Goal: Transaction & Acquisition: Purchase product/service

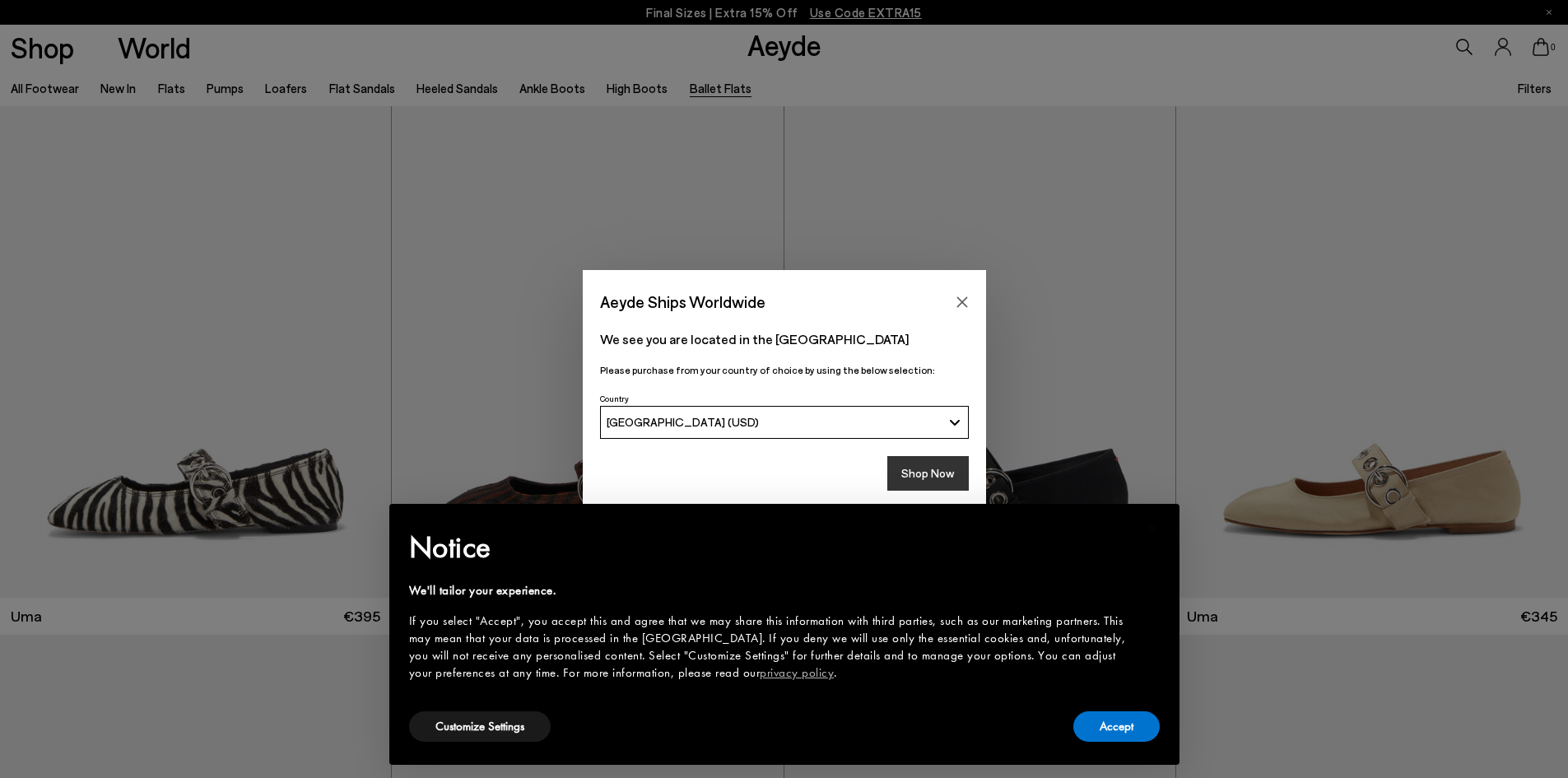
click at [914, 479] on button "Shop Now" at bounding box center [927, 473] width 82 height 34
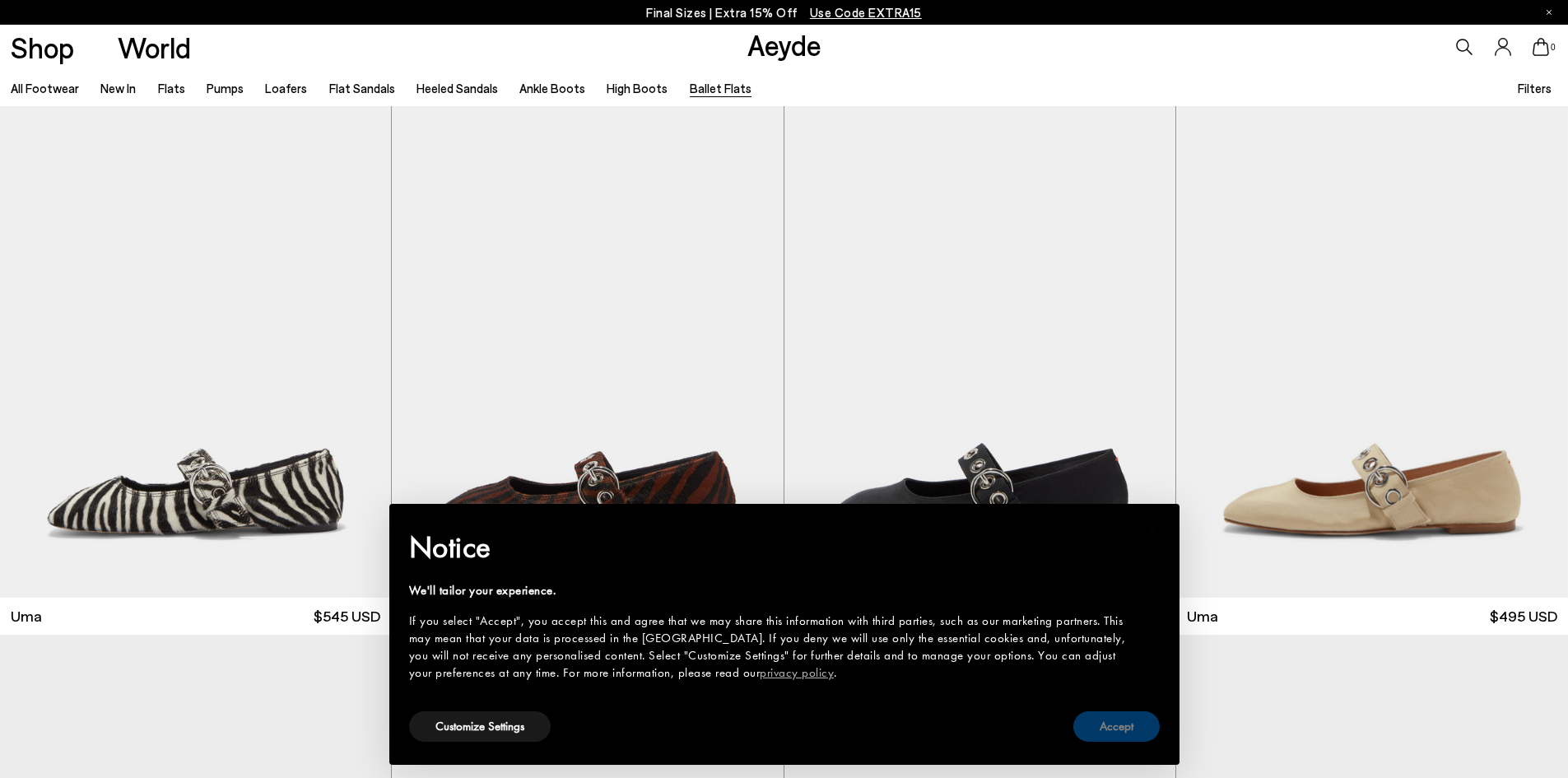
click at [1119, 727] on button "Accept" at bounding box center [1116, 727] width 87 height 31
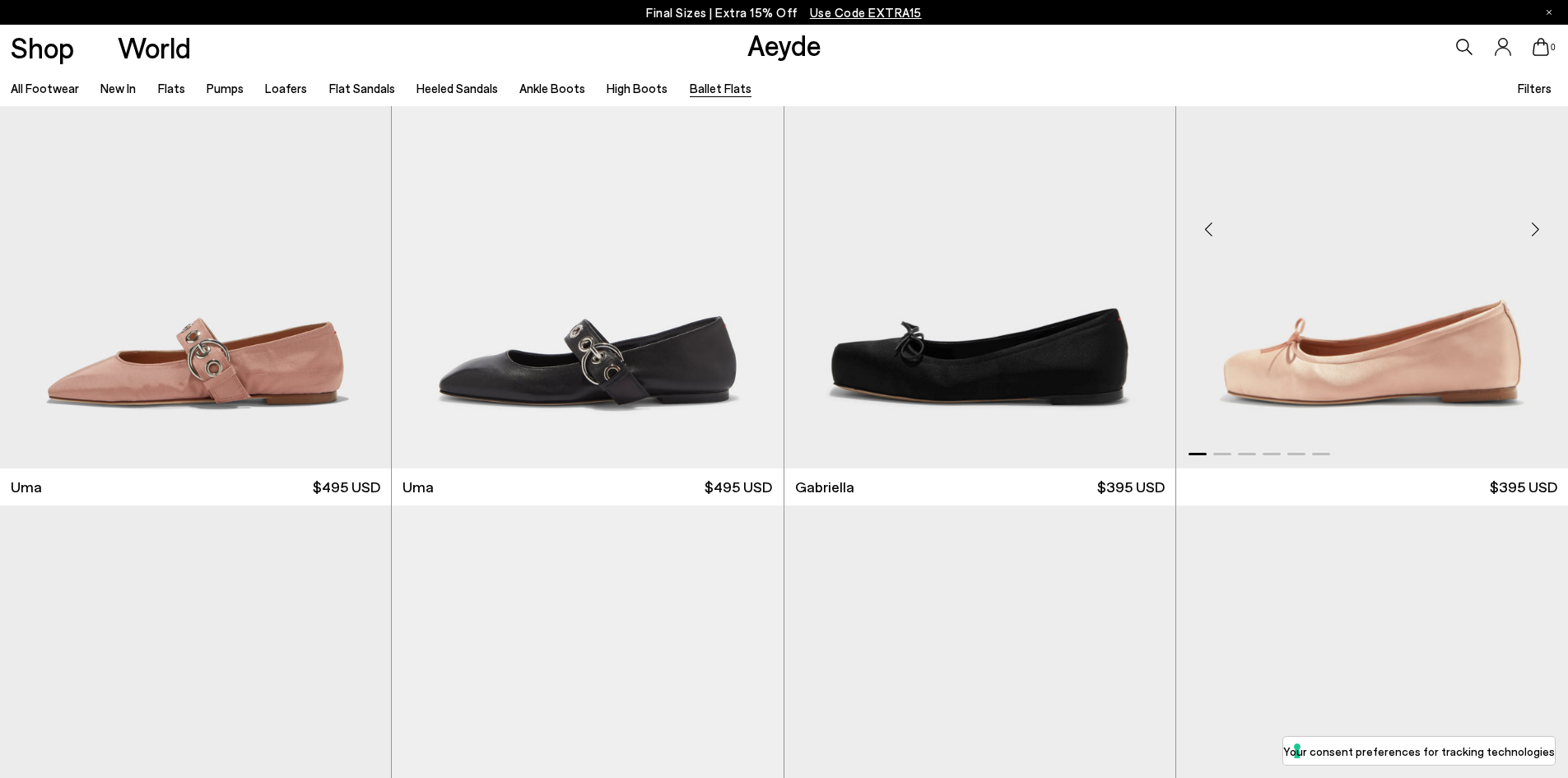
scroll to position [988, 0]
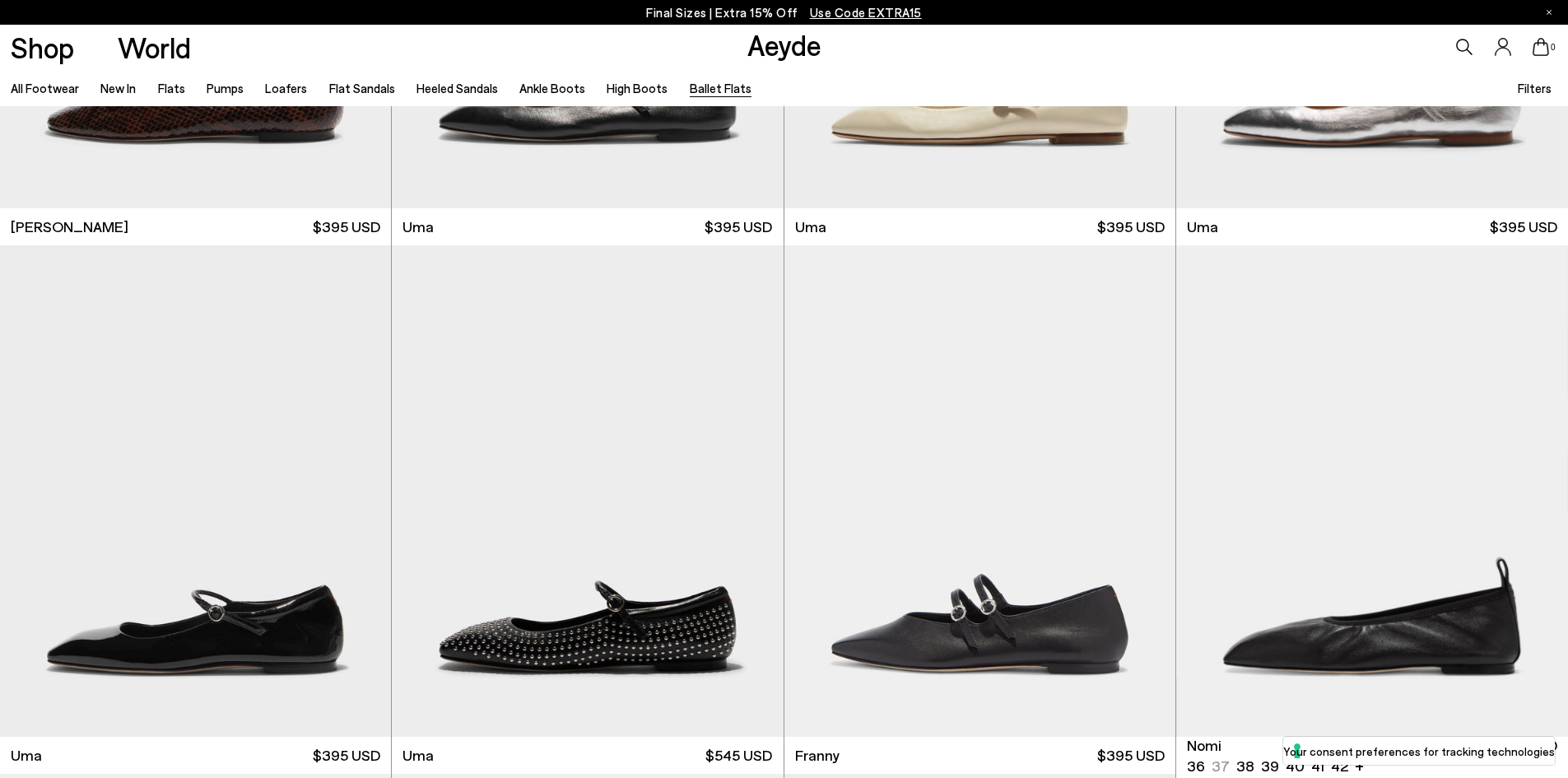
scroll to position [2224, 0]
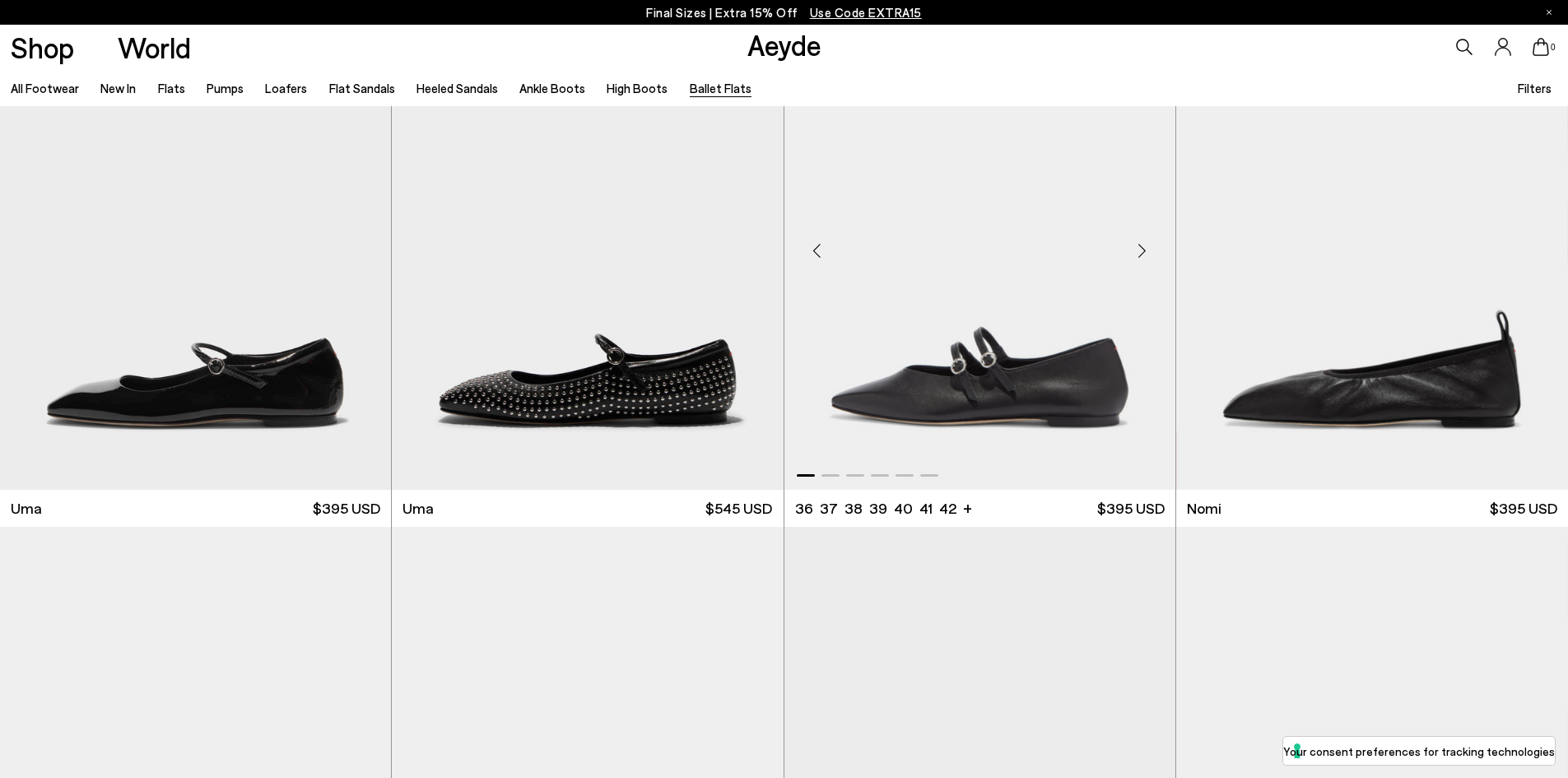
click at [1144, 249] on div "Next slide" at bounding box center [1143, 251] width 49 height 49
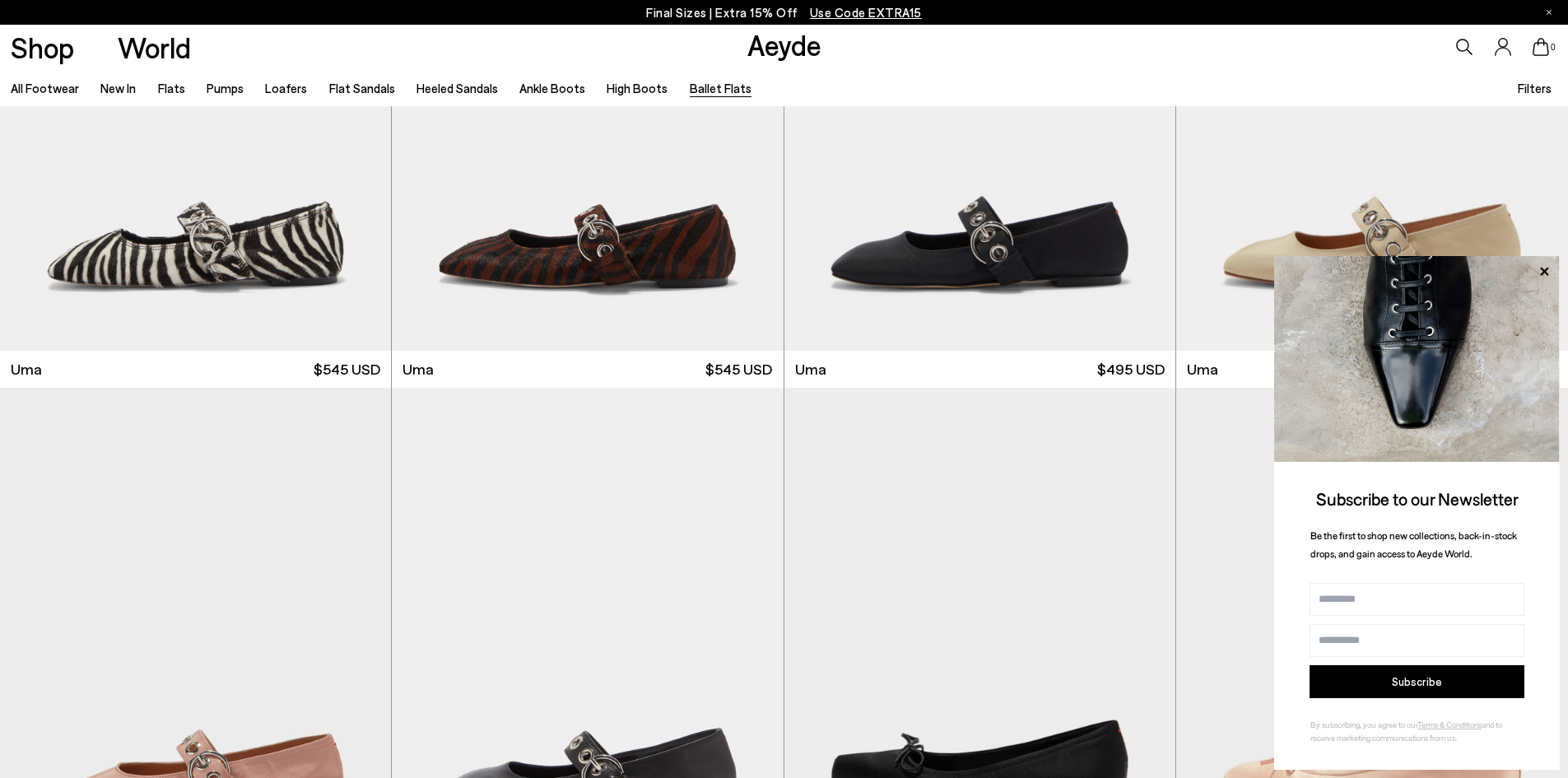
scroll to position [0, 0]
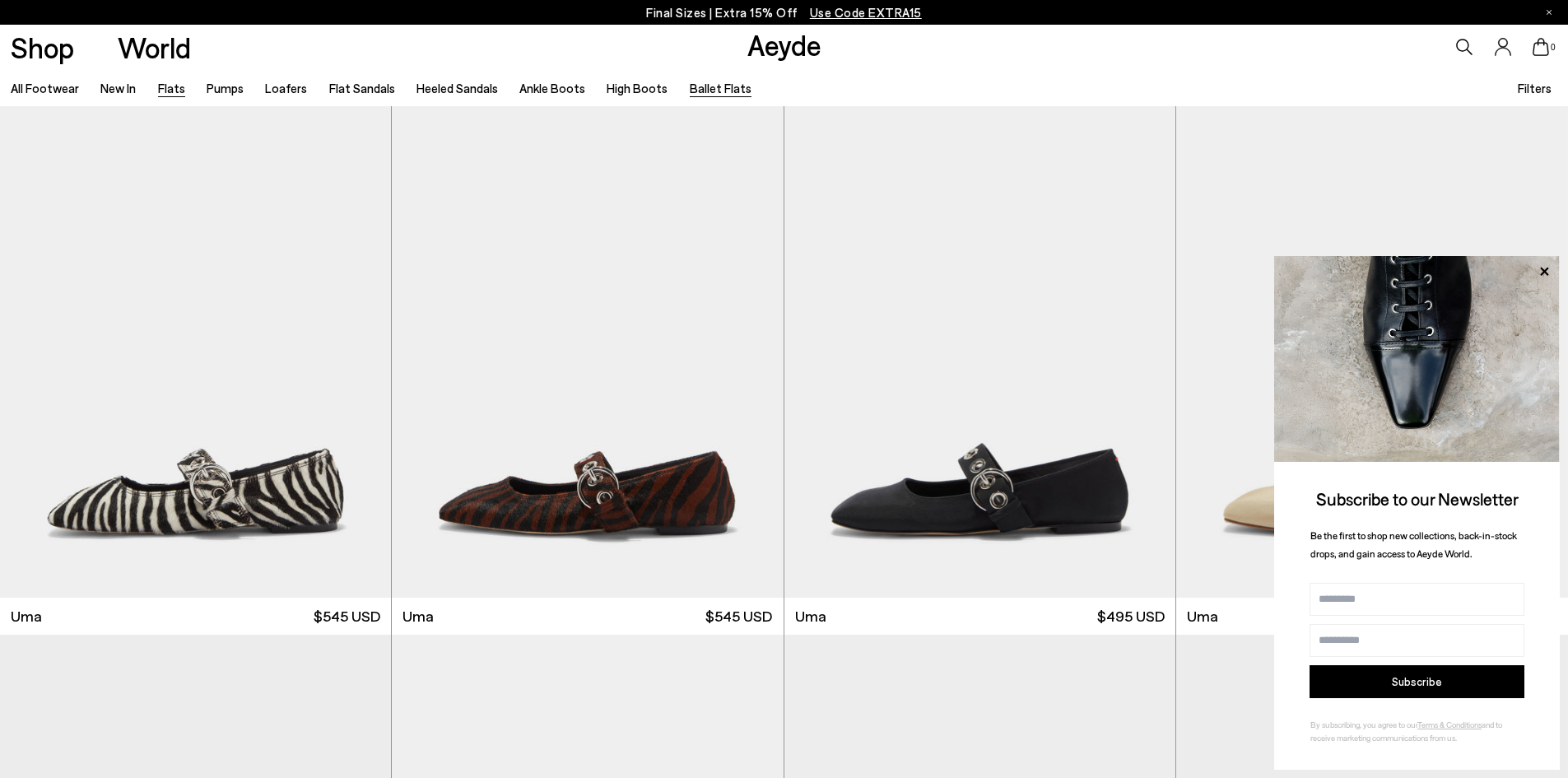
click at [169, 95] on link "Flats" at bounding box center [172, 88] width 28 height 15
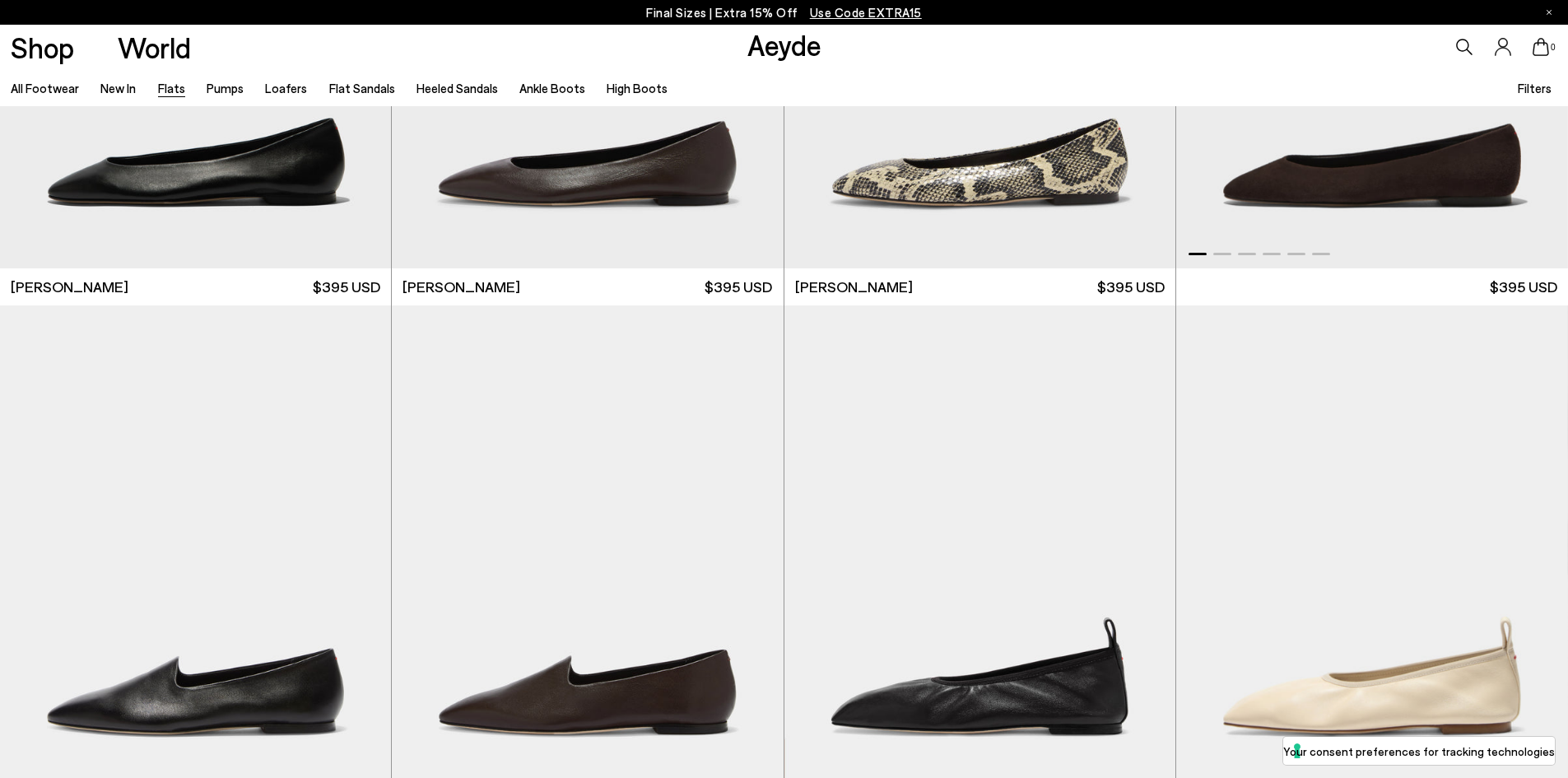
scroll to position [576, 0]
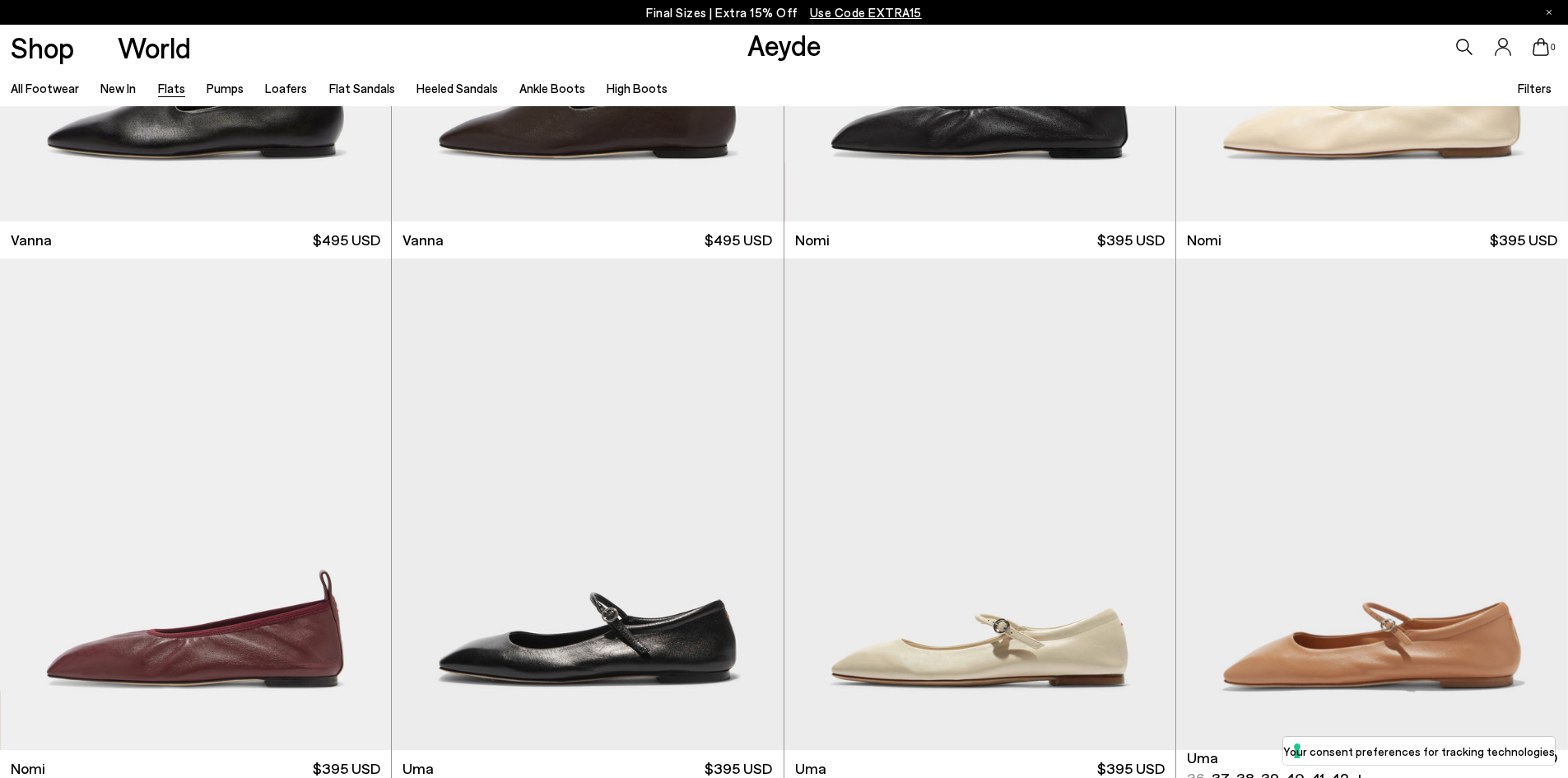
scroll to position [1070, 0]
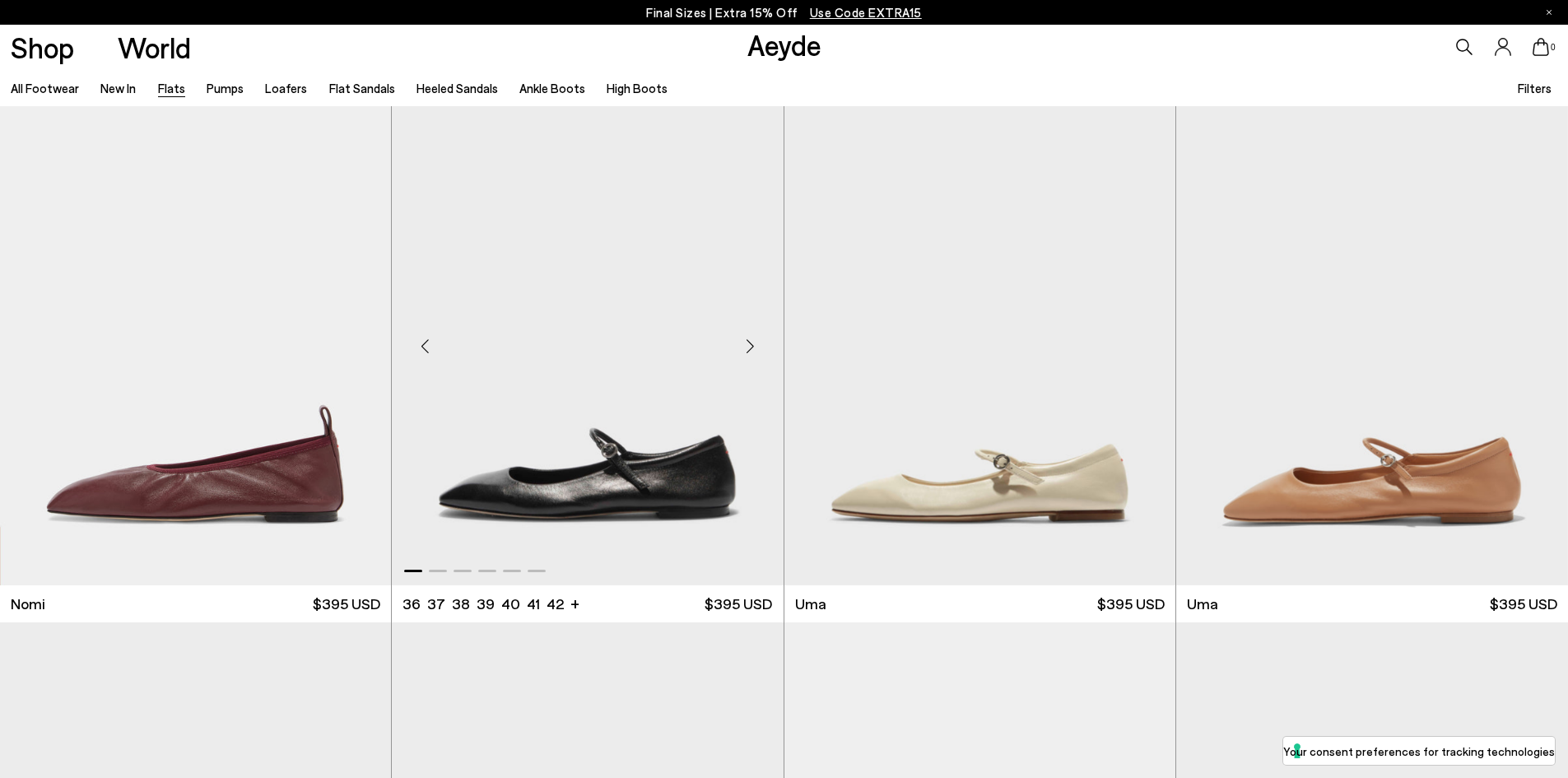
click at [663, 488] on img "1 / 6" at bounding box center [587, 339] width 391 height 491
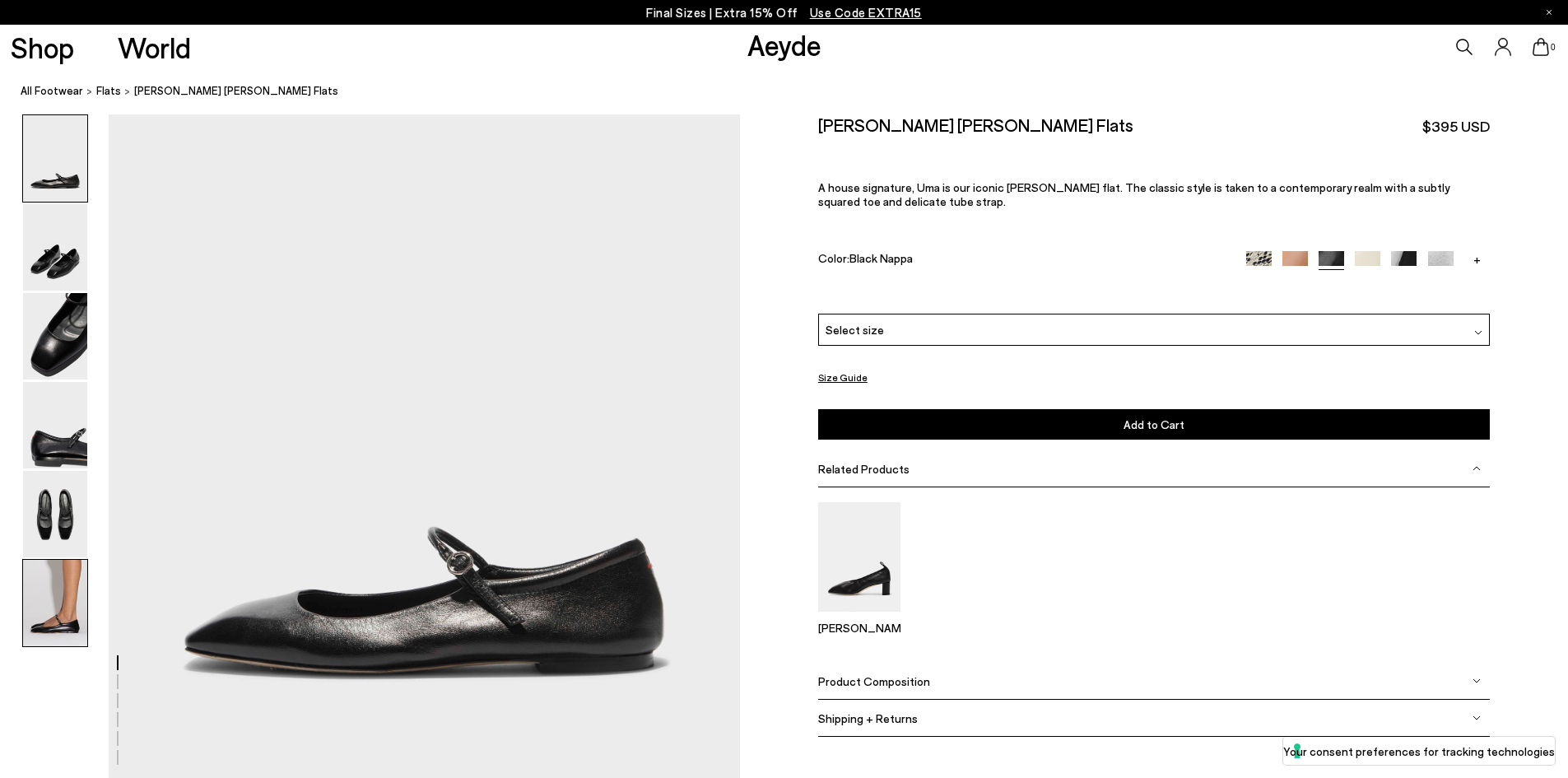
click at [67, 610] on img at bounding box center [54, 604] width 64 height 87
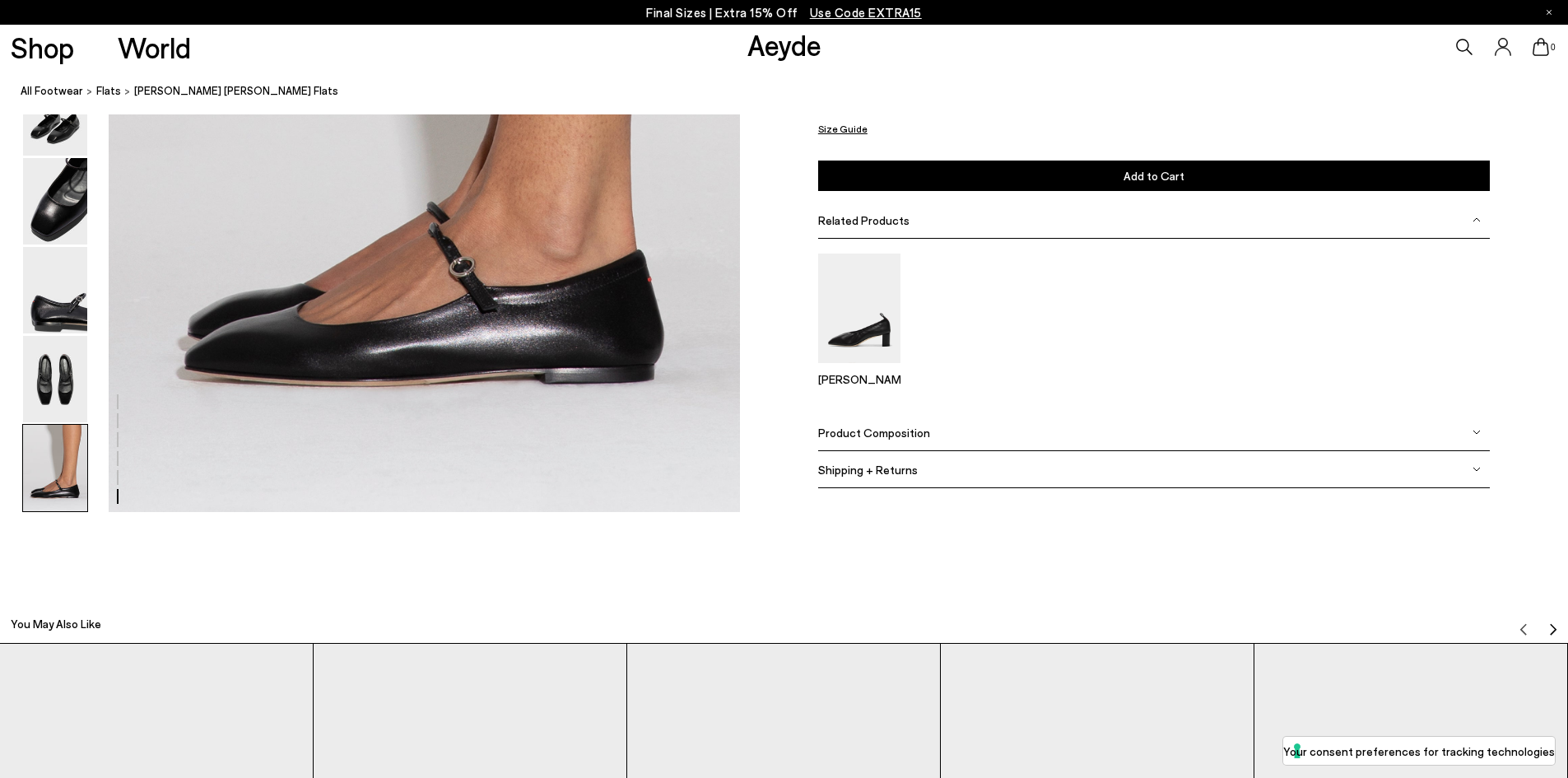
scroll to position [4241, 0]
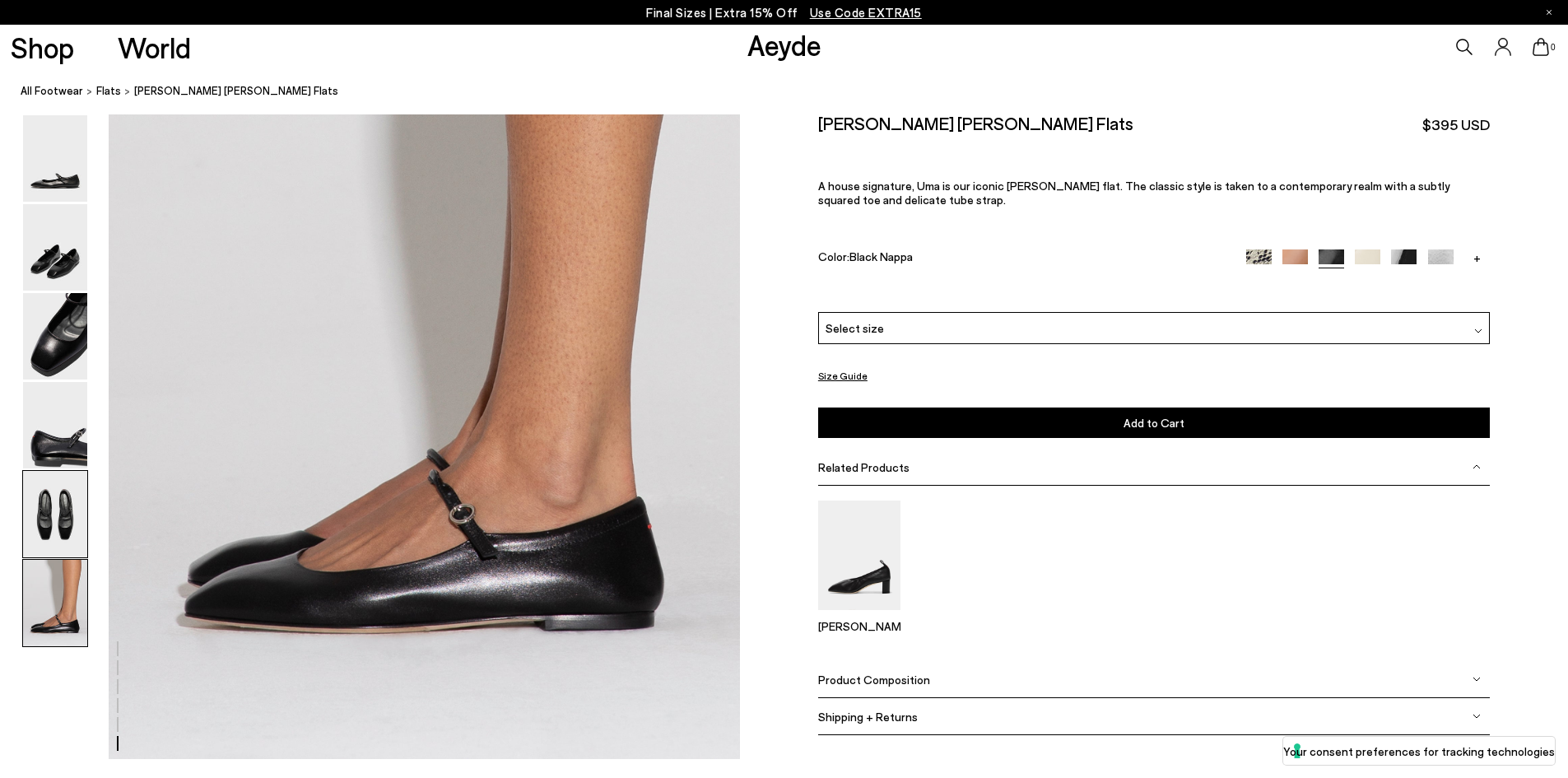
click at [61, 507] on img at bounding box center [54, 514] width 64 height 87
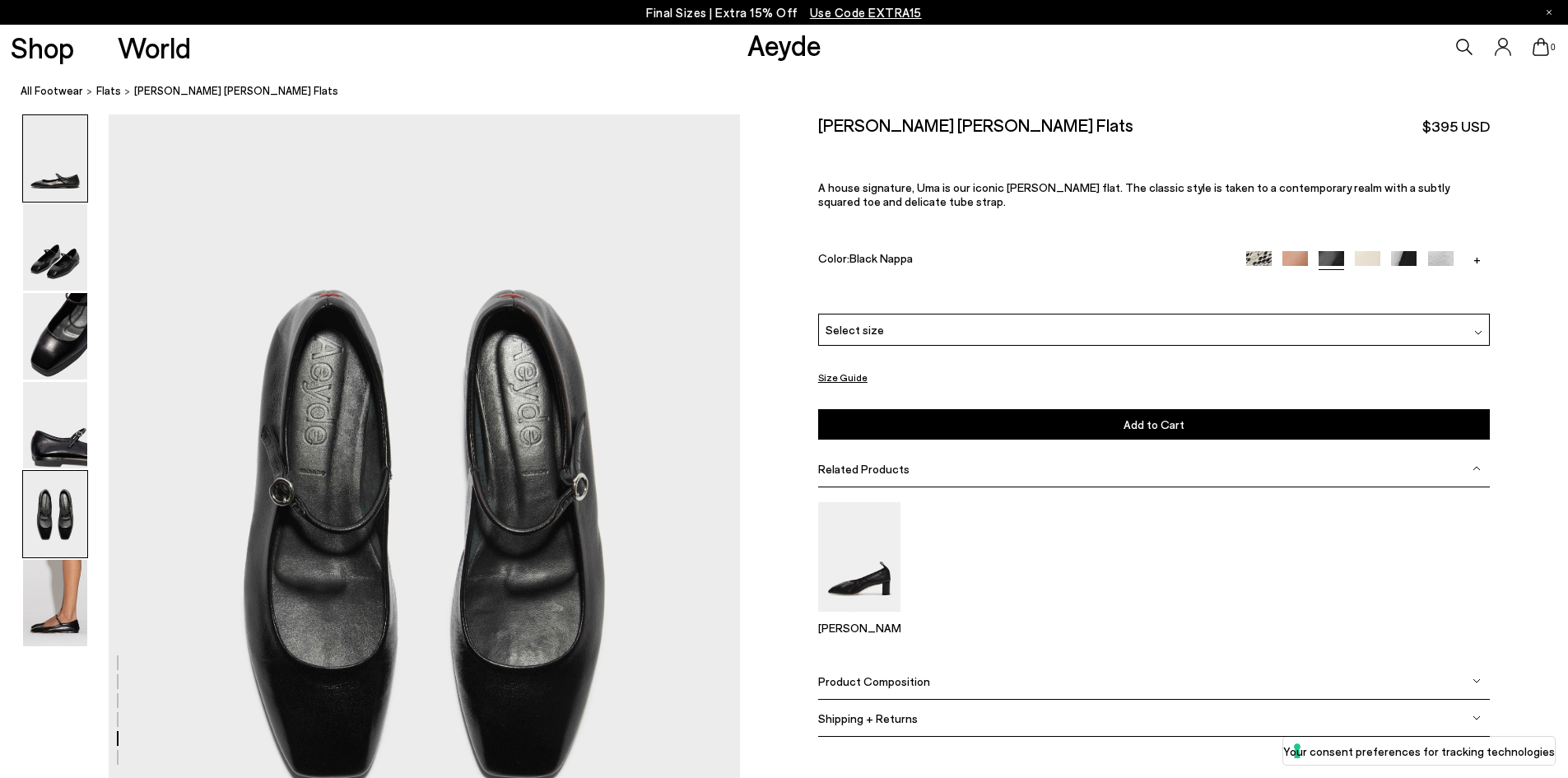
click at [61, 179] on img at bounding box center [54, 159] width 64 height 87
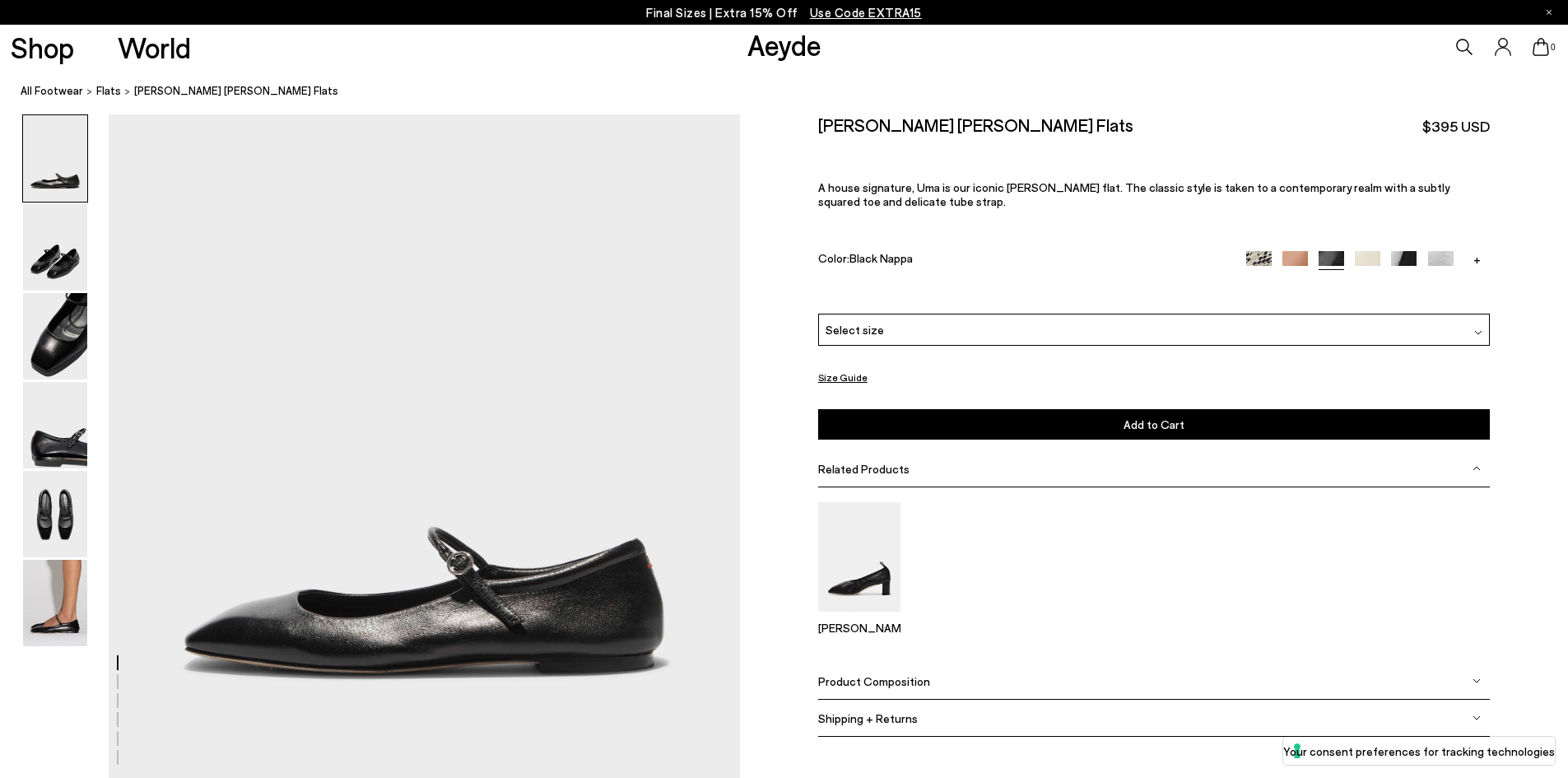
click at [1478, 261] on link "+" at bounding box center [1477, 258] width 26 height 15
click at [1478, 261] on img at bounding box center [1477, 264] width 26 height 26
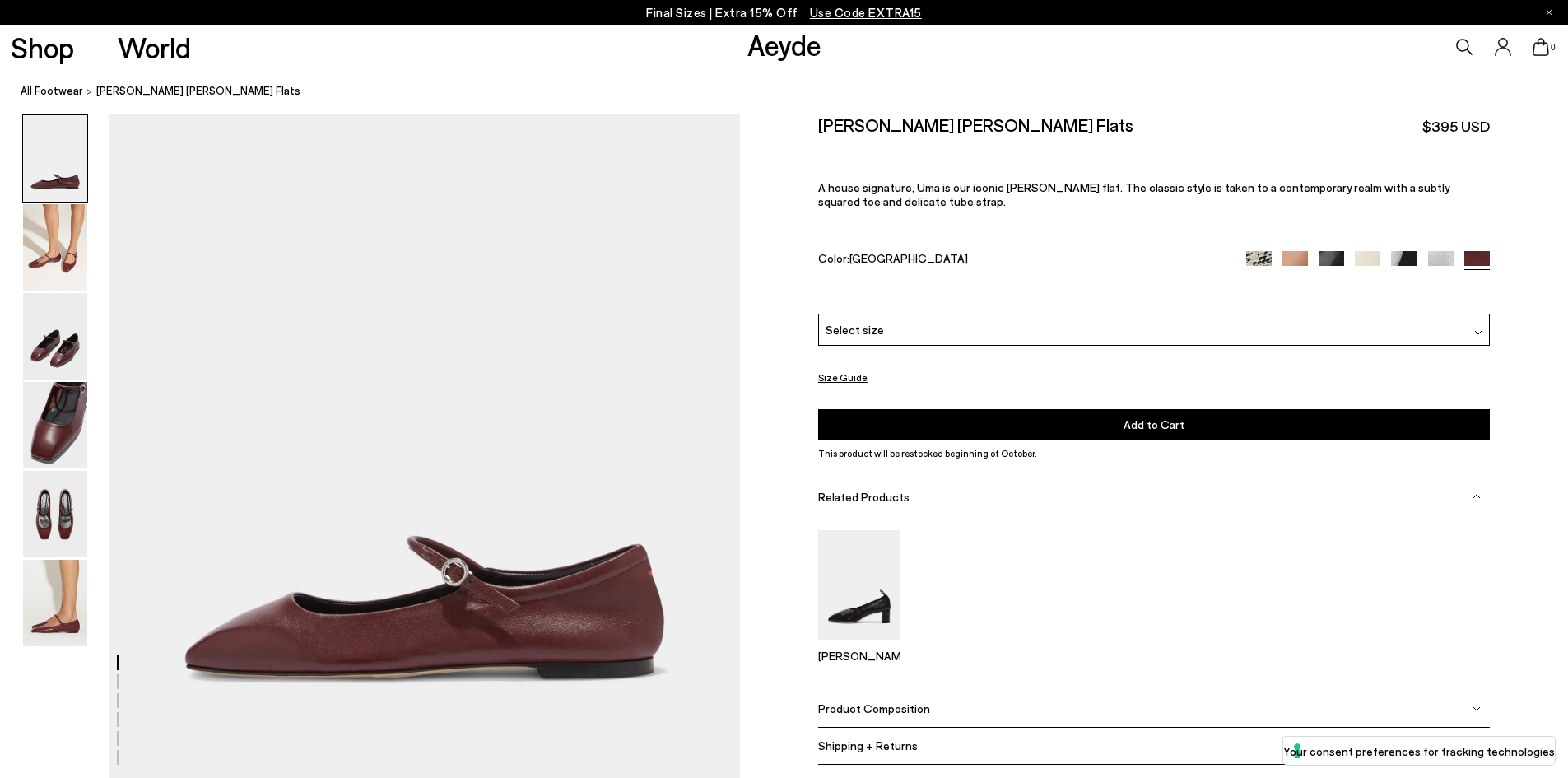
click at [1445, 260] on img at bounding box center [1441, 264] width 26 height 26
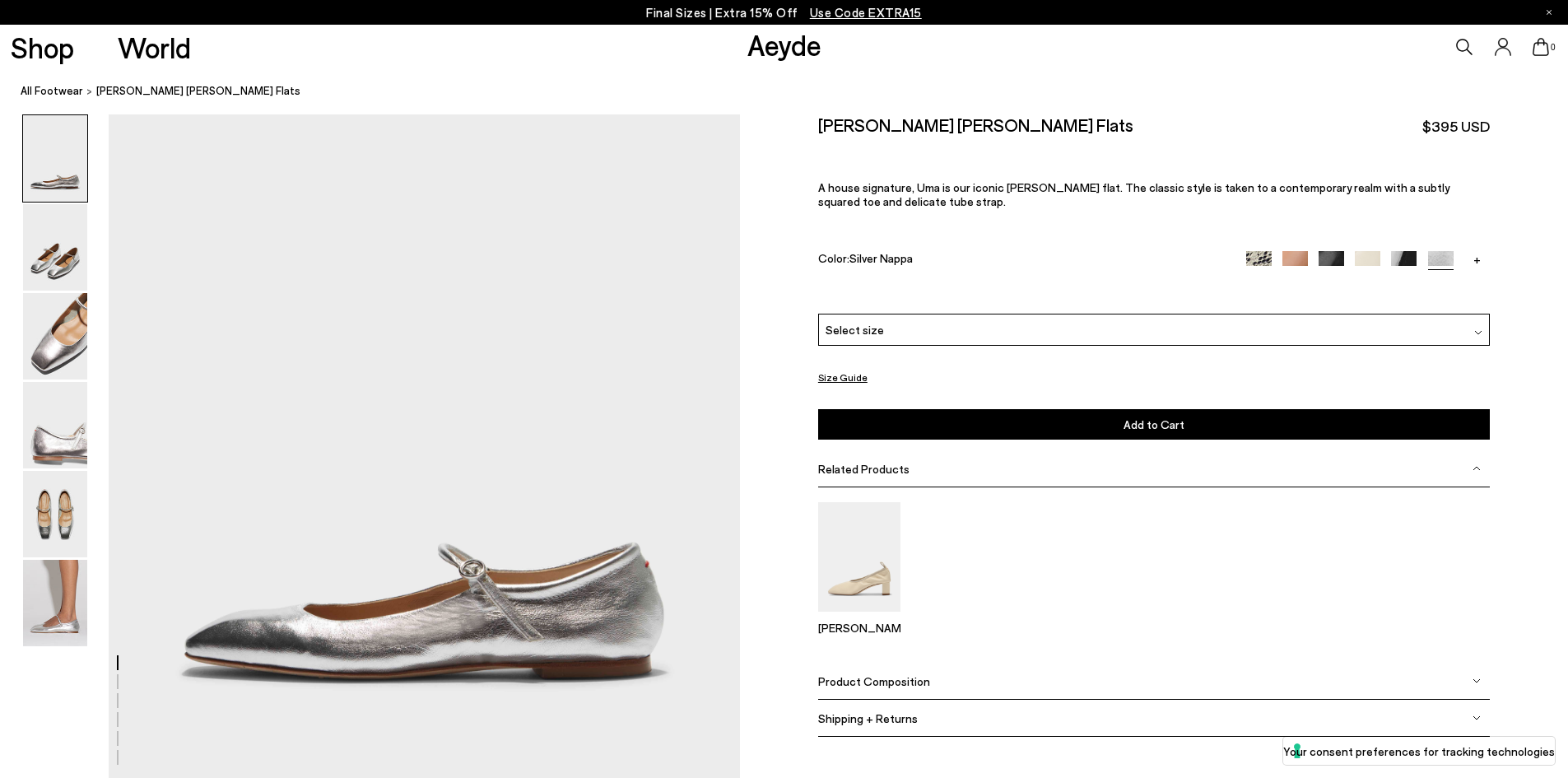
click at [1400, 260] on img at bounding box center [1404, 264] width 26 height 26
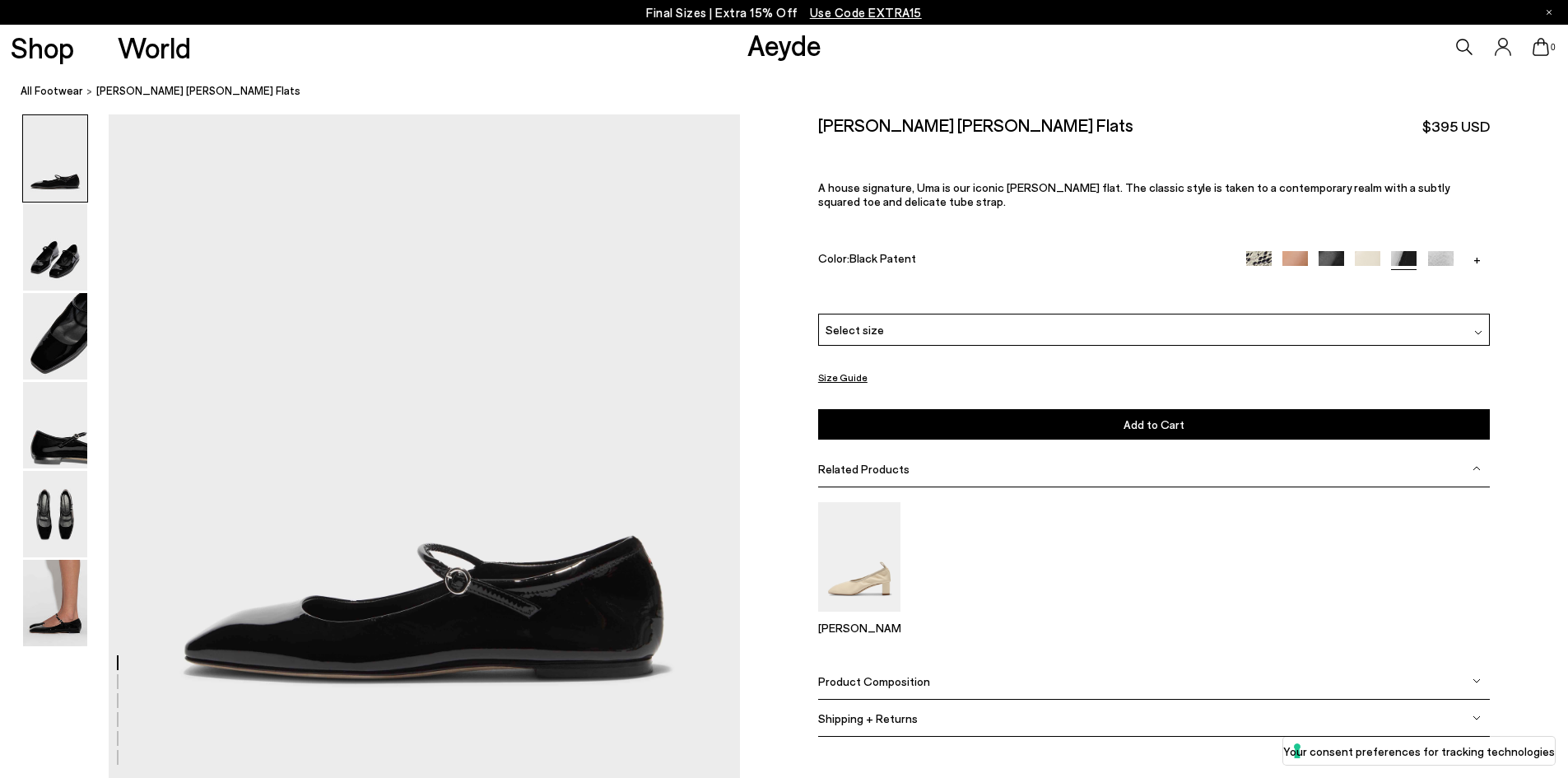
click at [1360, 258] on img at bounding box center [1367, 264] width 26 height 26
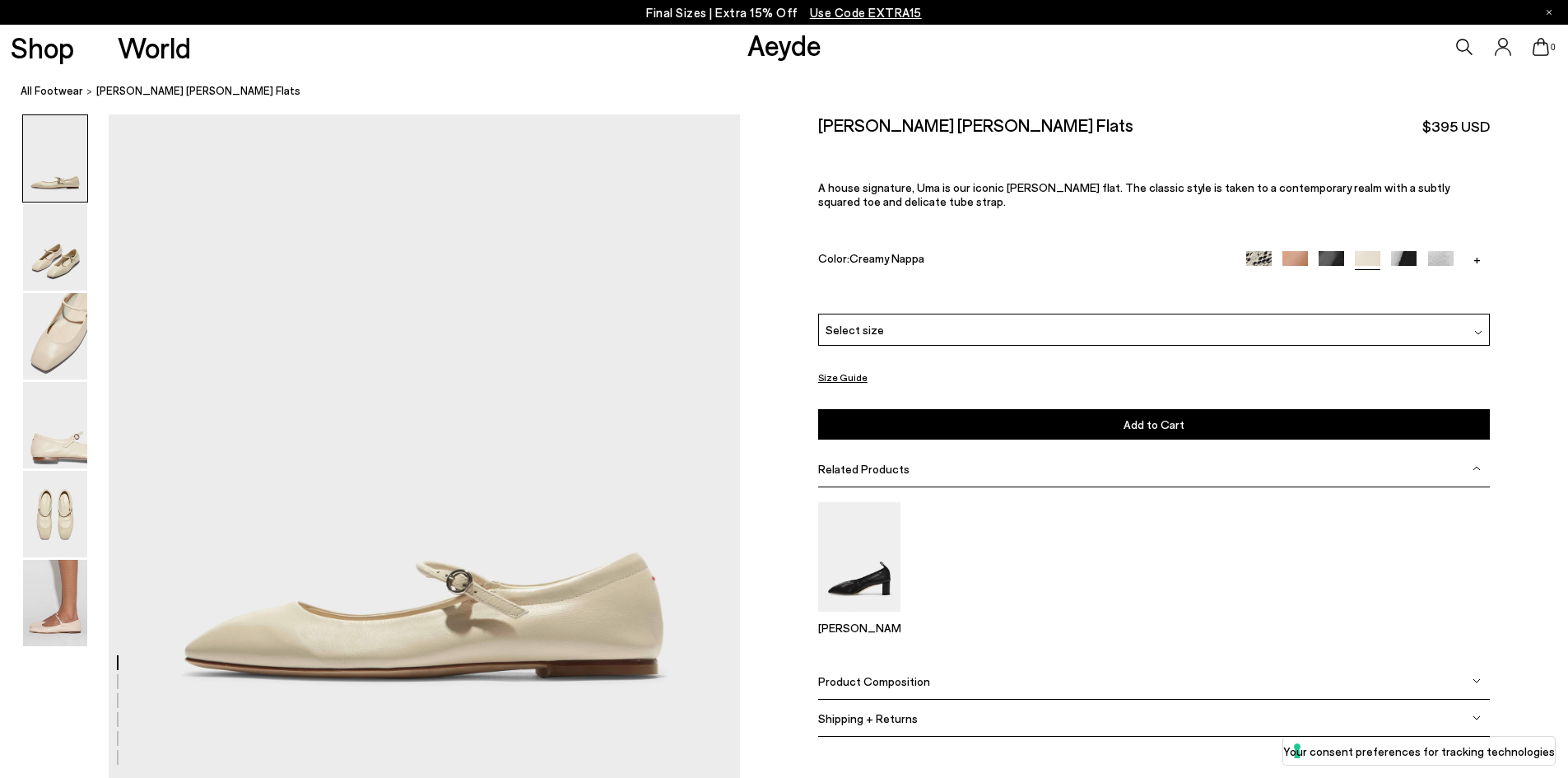
click at [1322, 258] on img at bounding box center [1332, 264] width 26 height 26
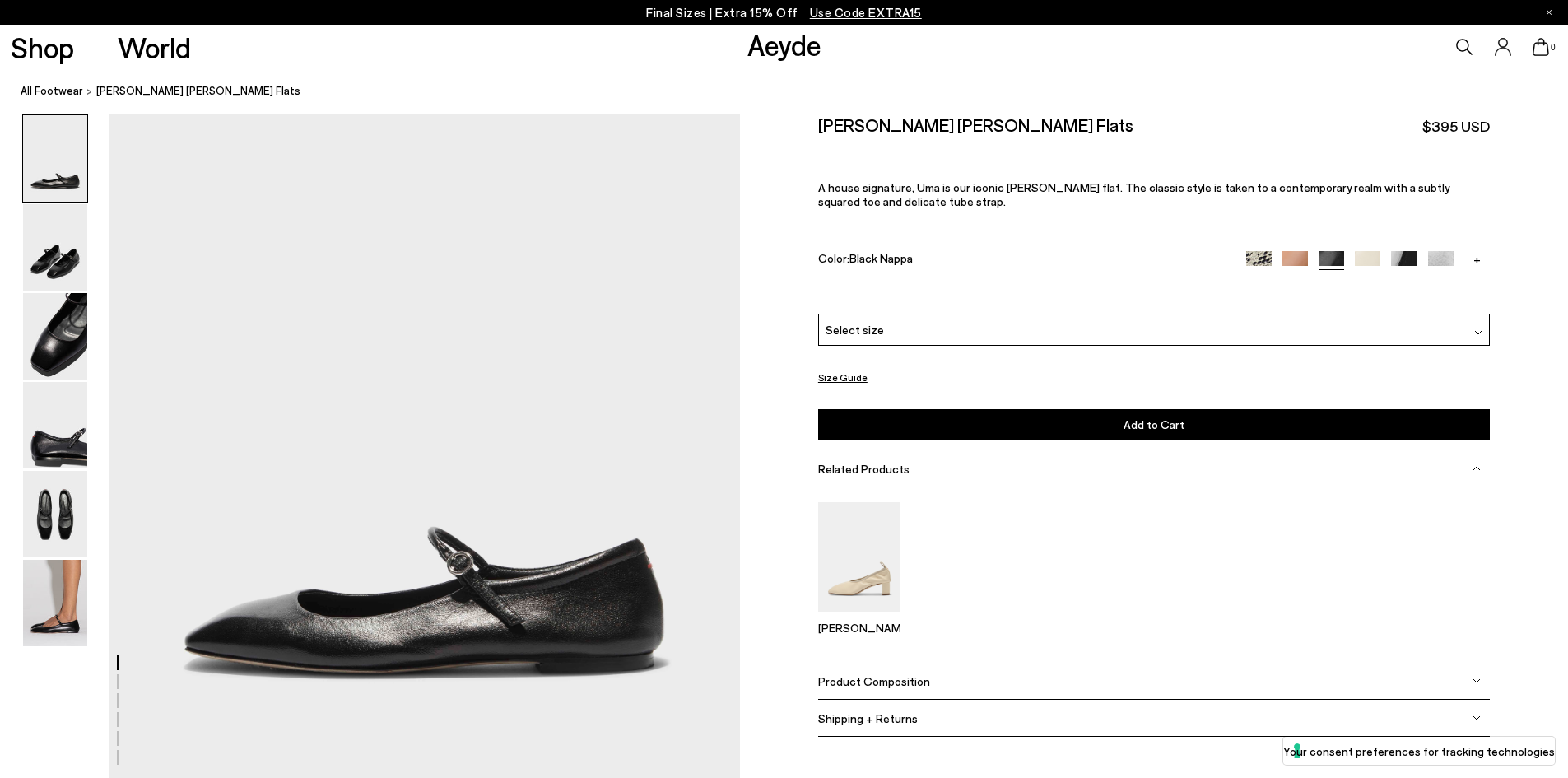
click at [1294, 259] on img at bounding box center [1295, 264] width 26 height 26
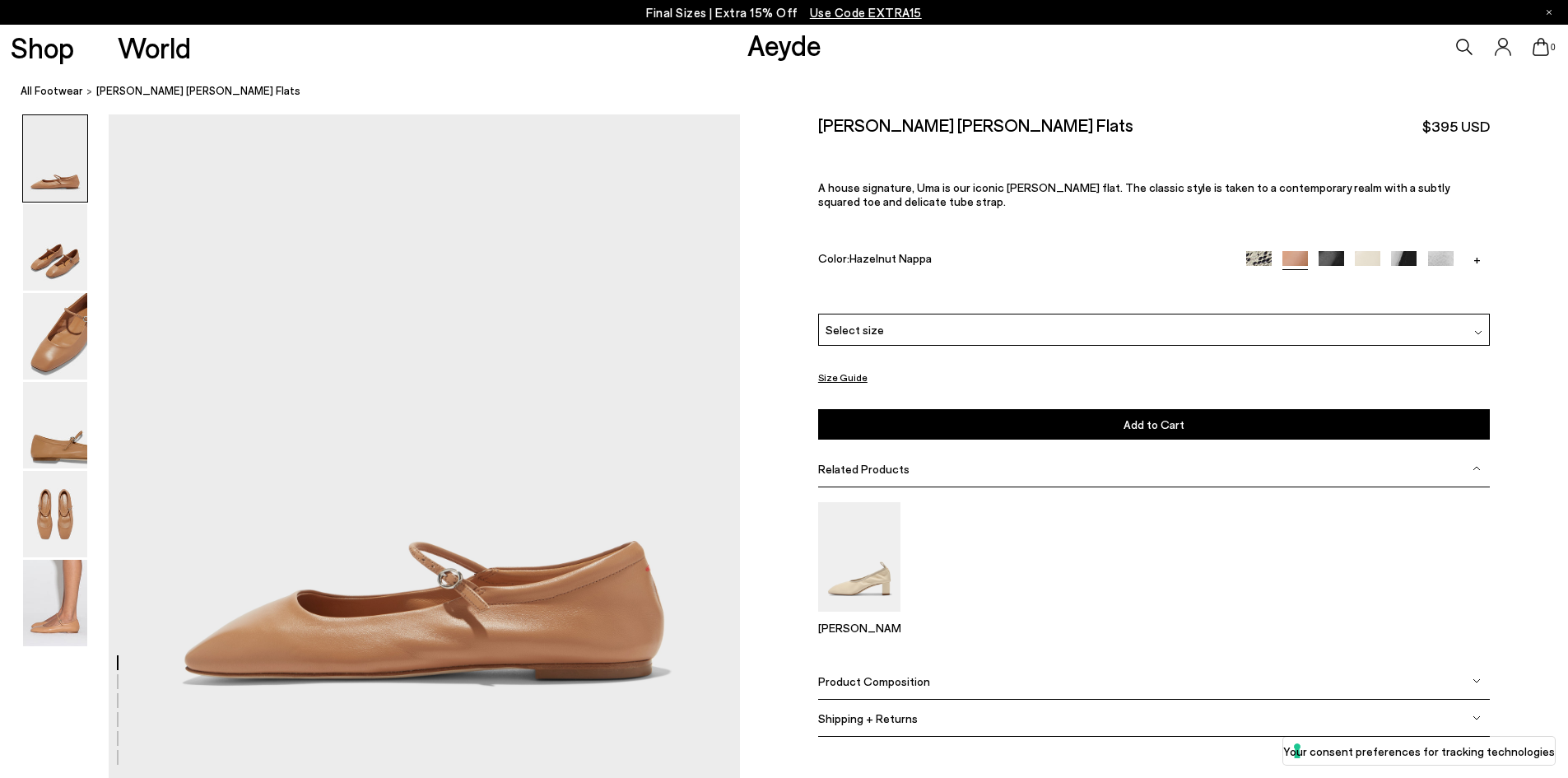
click at [1256, 259] on img at bounding box center [1259, 264] width 26 height 26
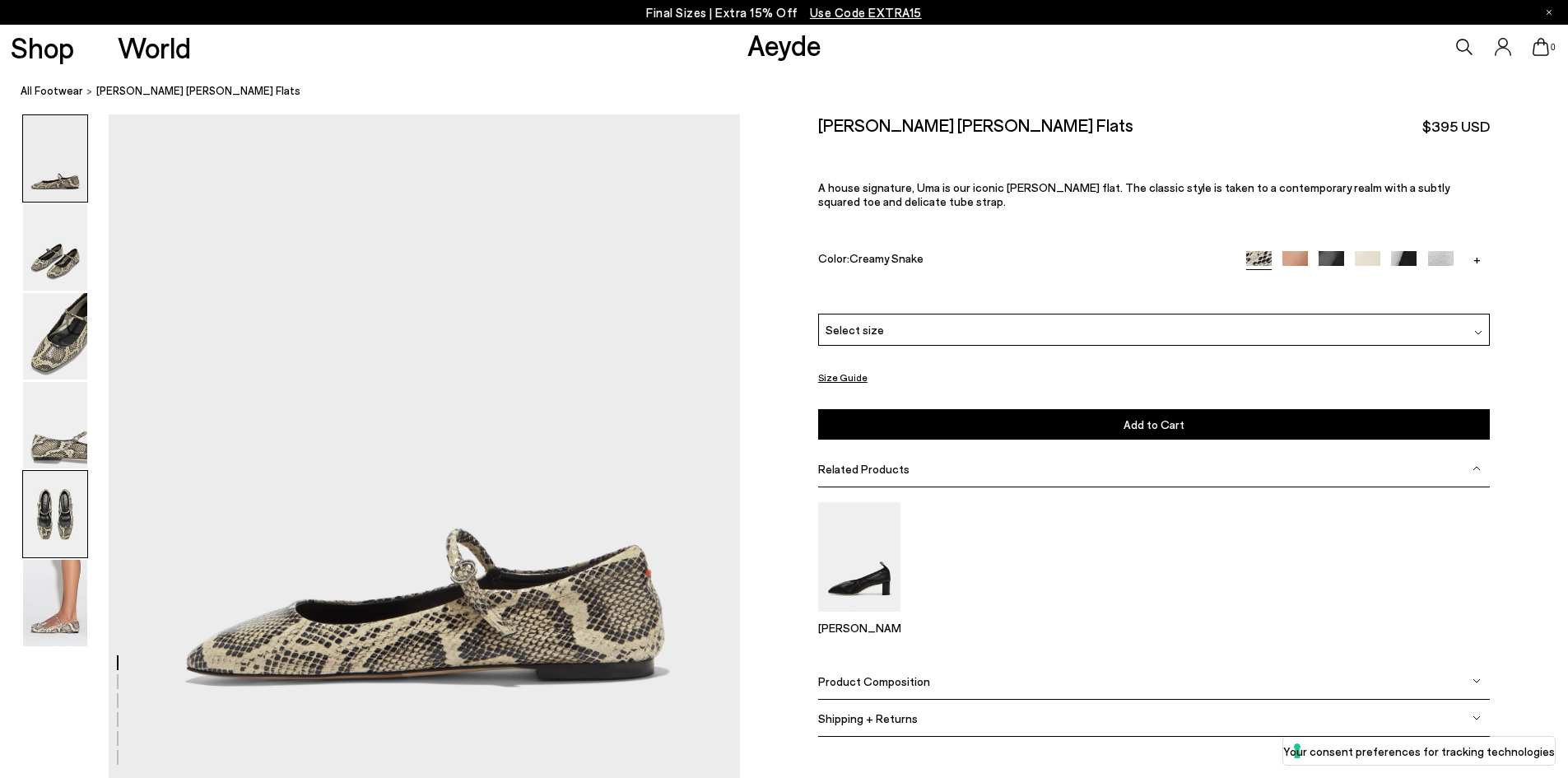
click at [53, 513] on img at bounding box center [54, 514] width 64 height 87
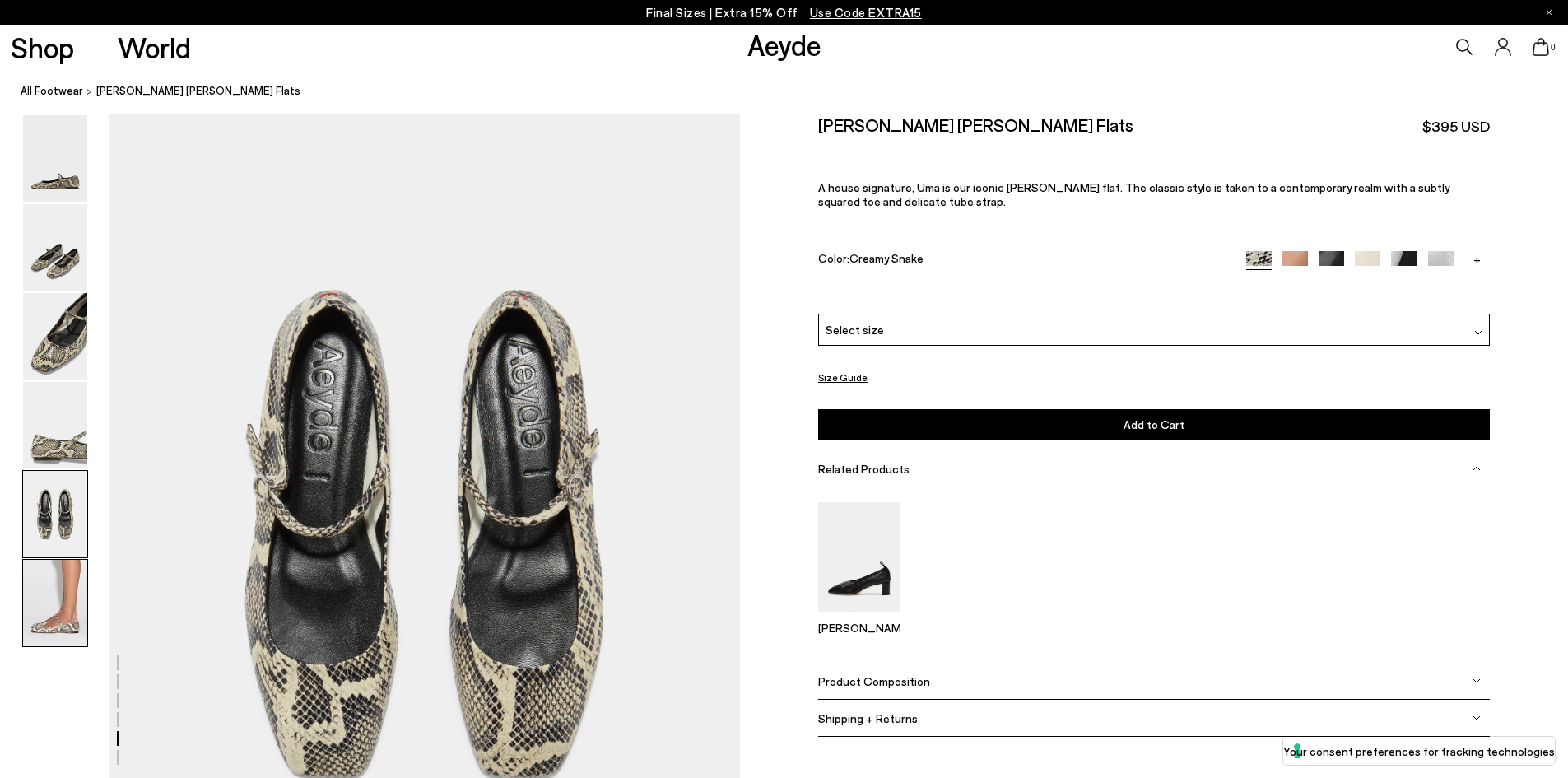
click at [49, 594] on img at bounding box center [54, 604] width 64 height 87
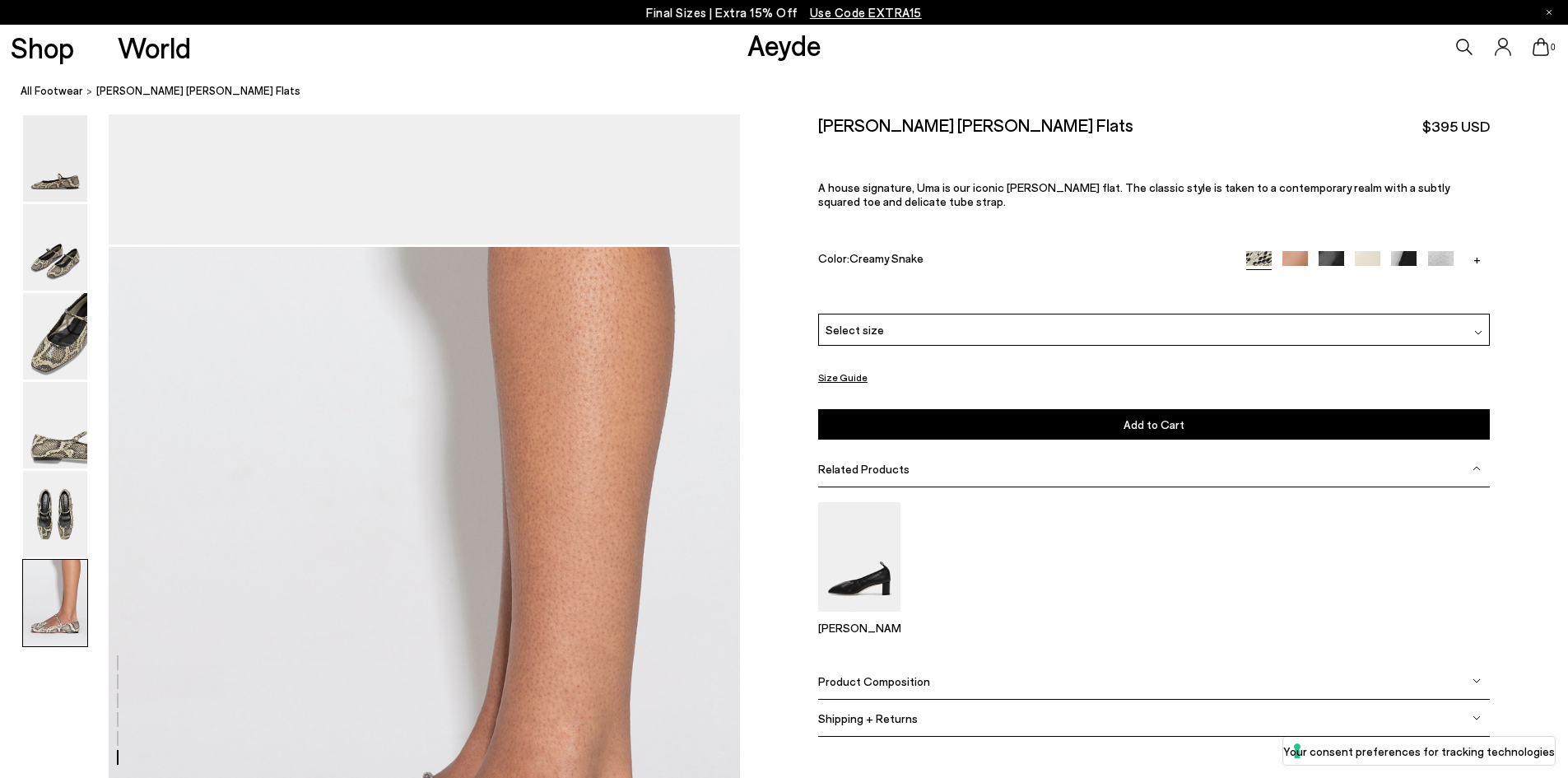
scroll to position [4241, 0]
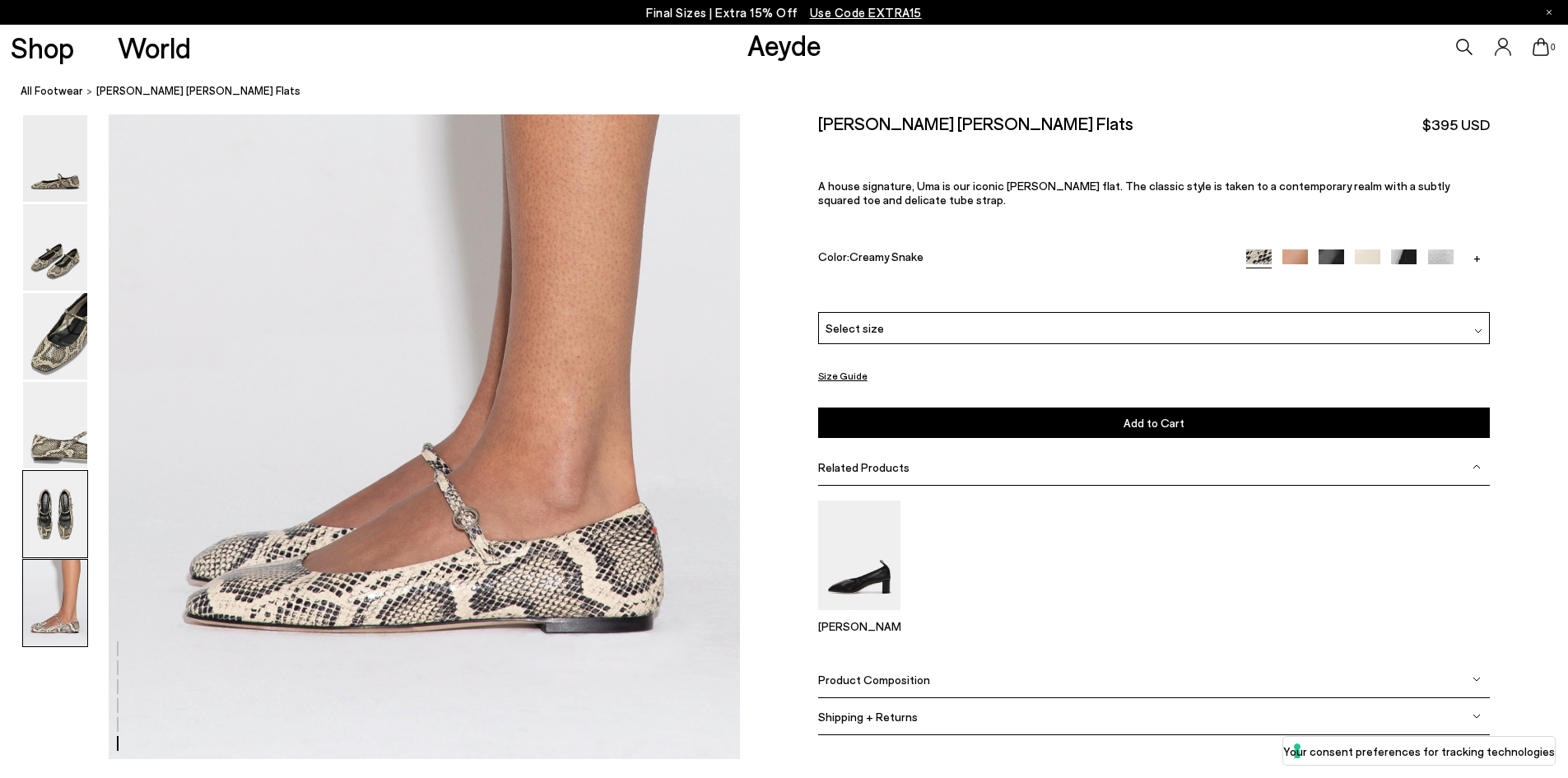
click at [58, 541] on img at bounding box center [54, 514] width 64 height 87
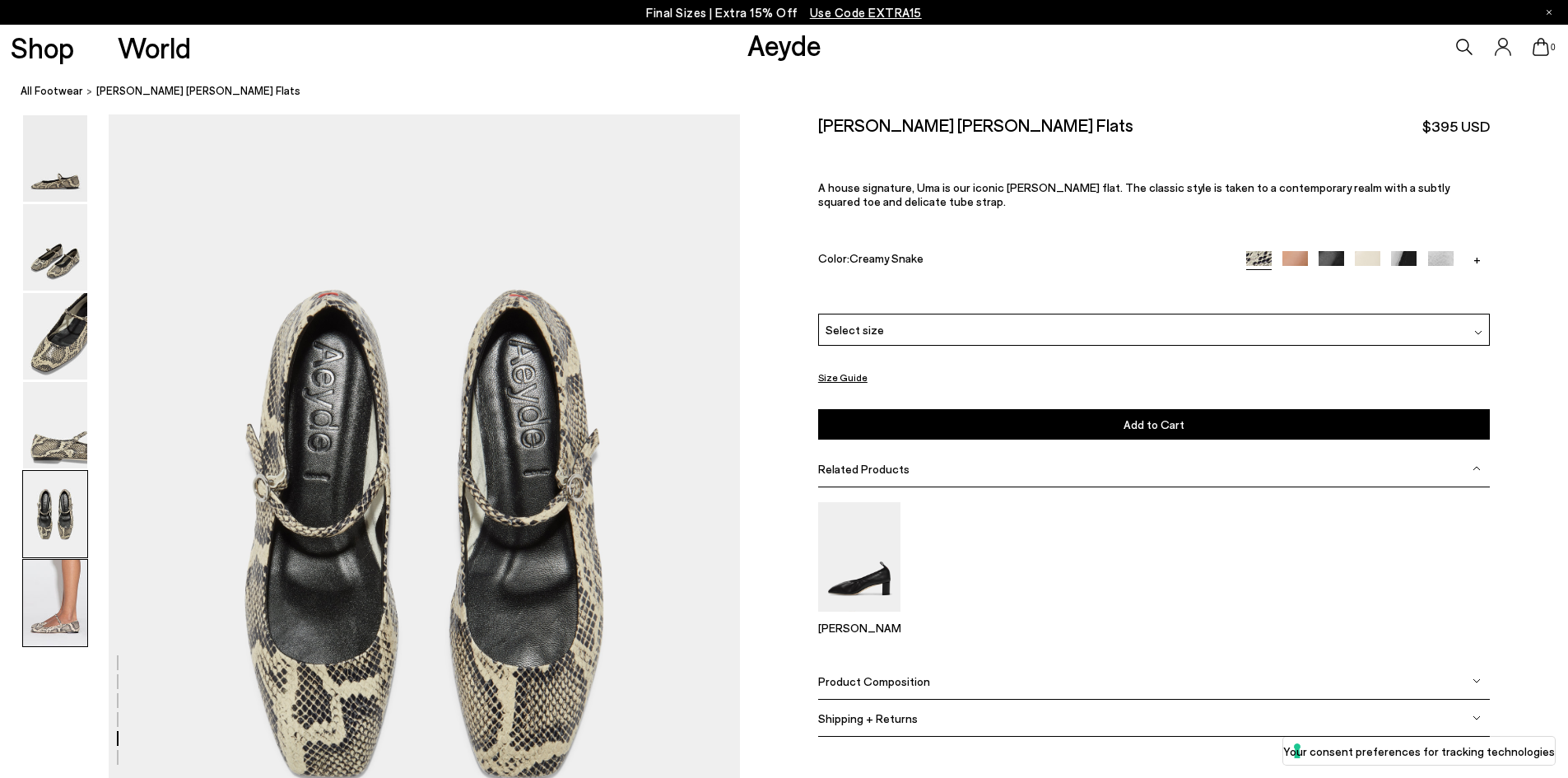
click at [36, 599] on img at bounding box center [54, 604] width 64 height 87
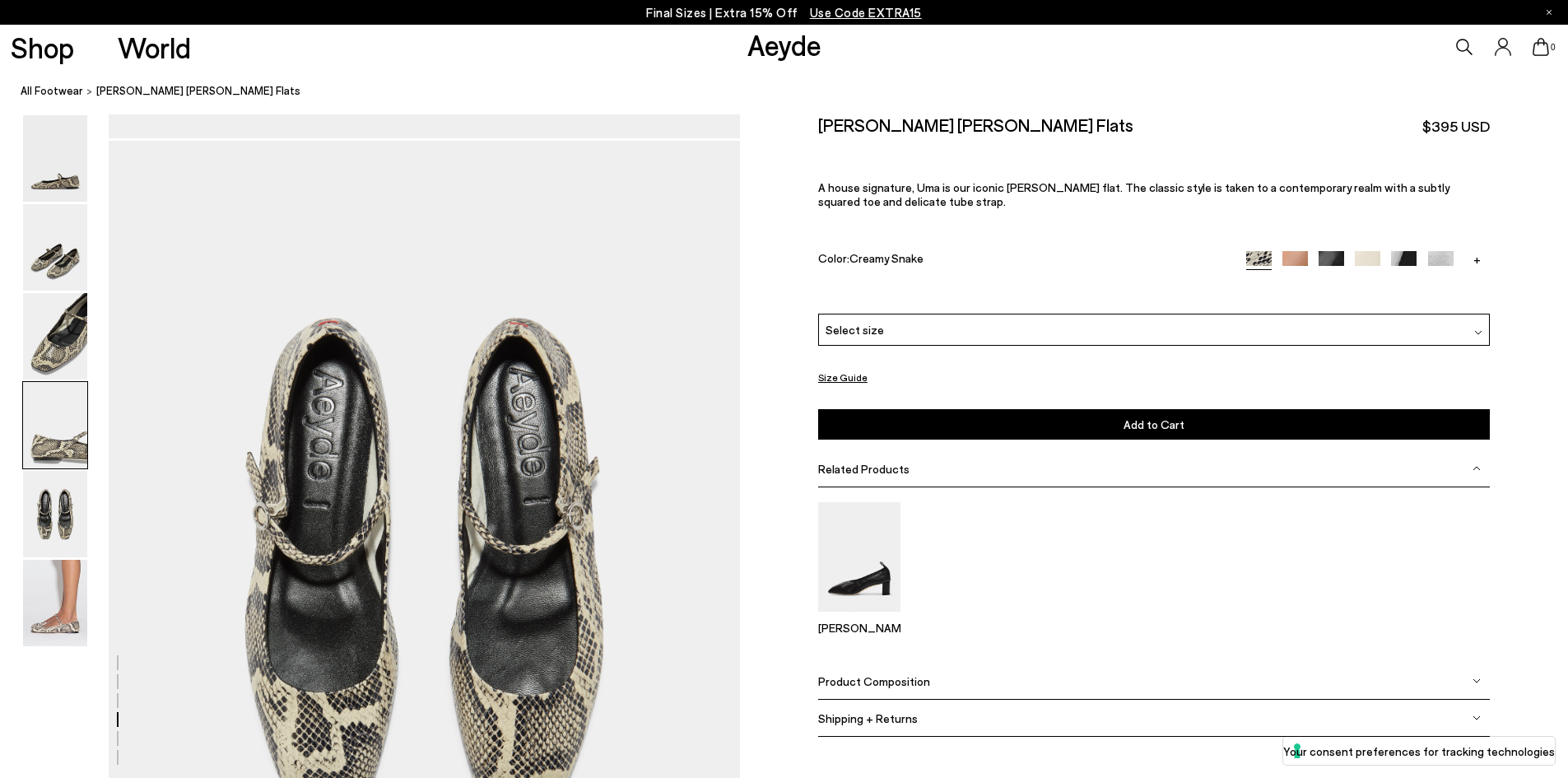
scroll to position [0, 0]
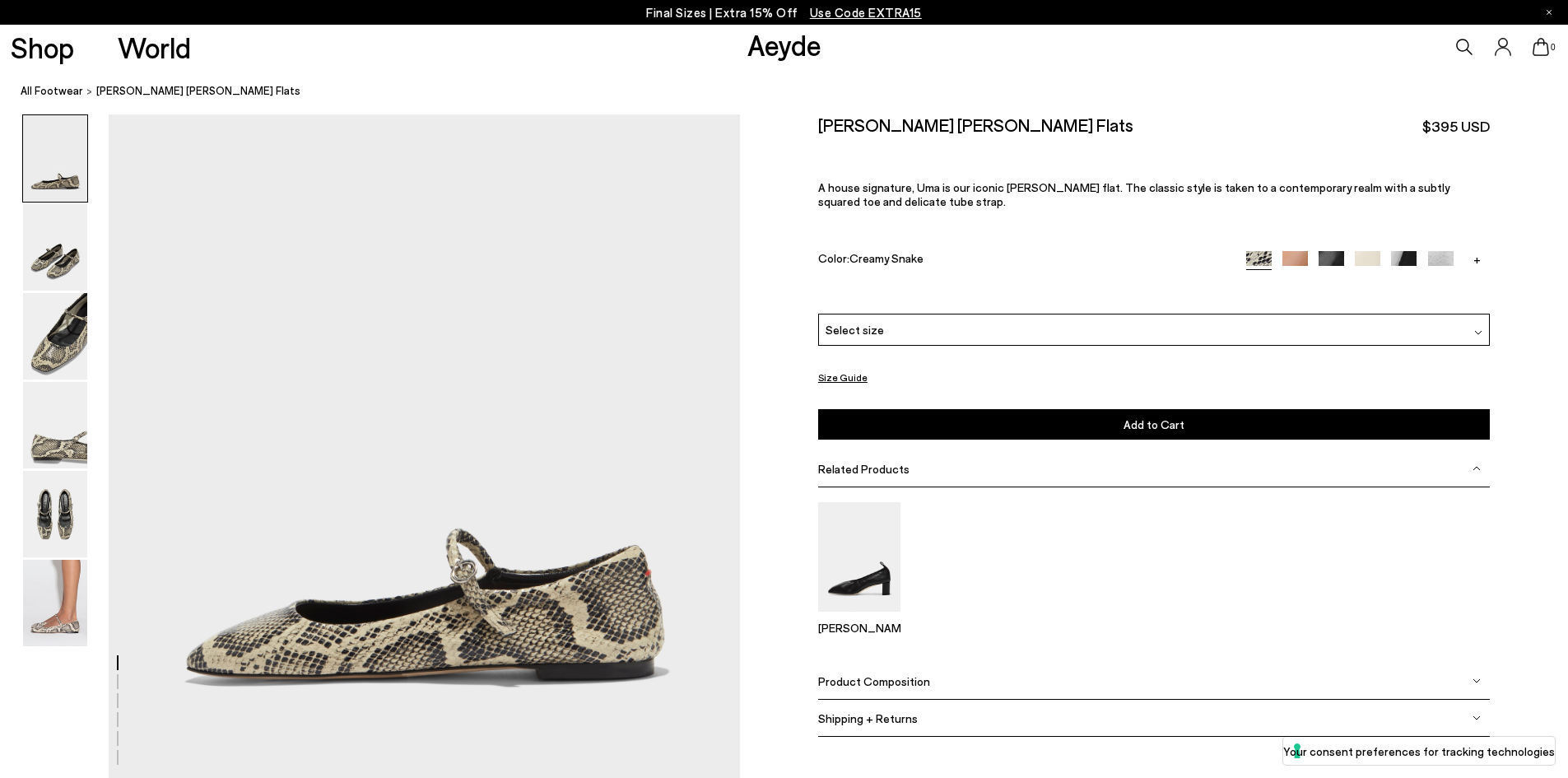
click at [767, 48] on link "Aeyde" at bounding box center [784, 44] width 74 height 34
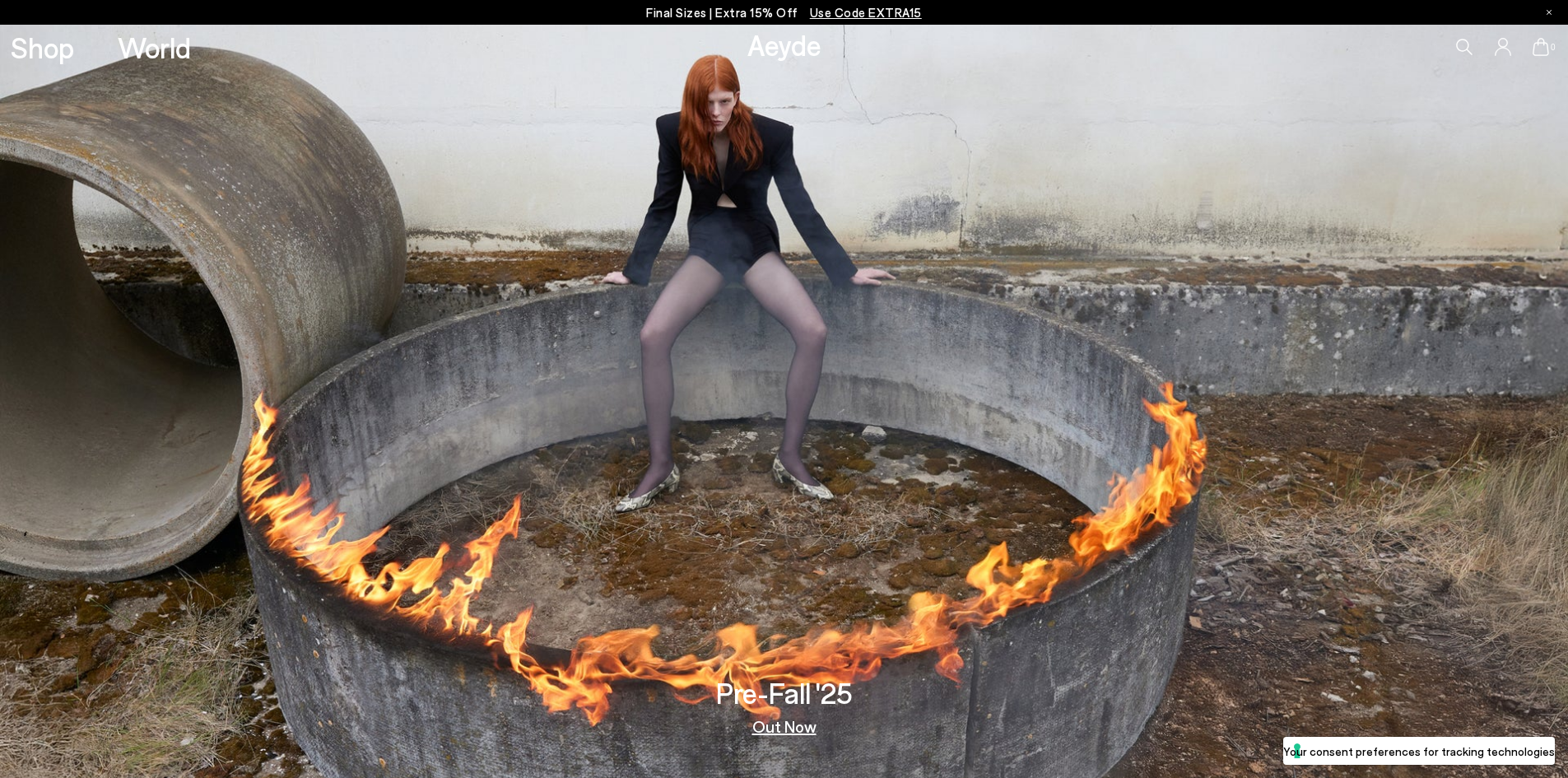
click at [1500, 49] on icon at bounding box center [1503, 46] width 17 height 18
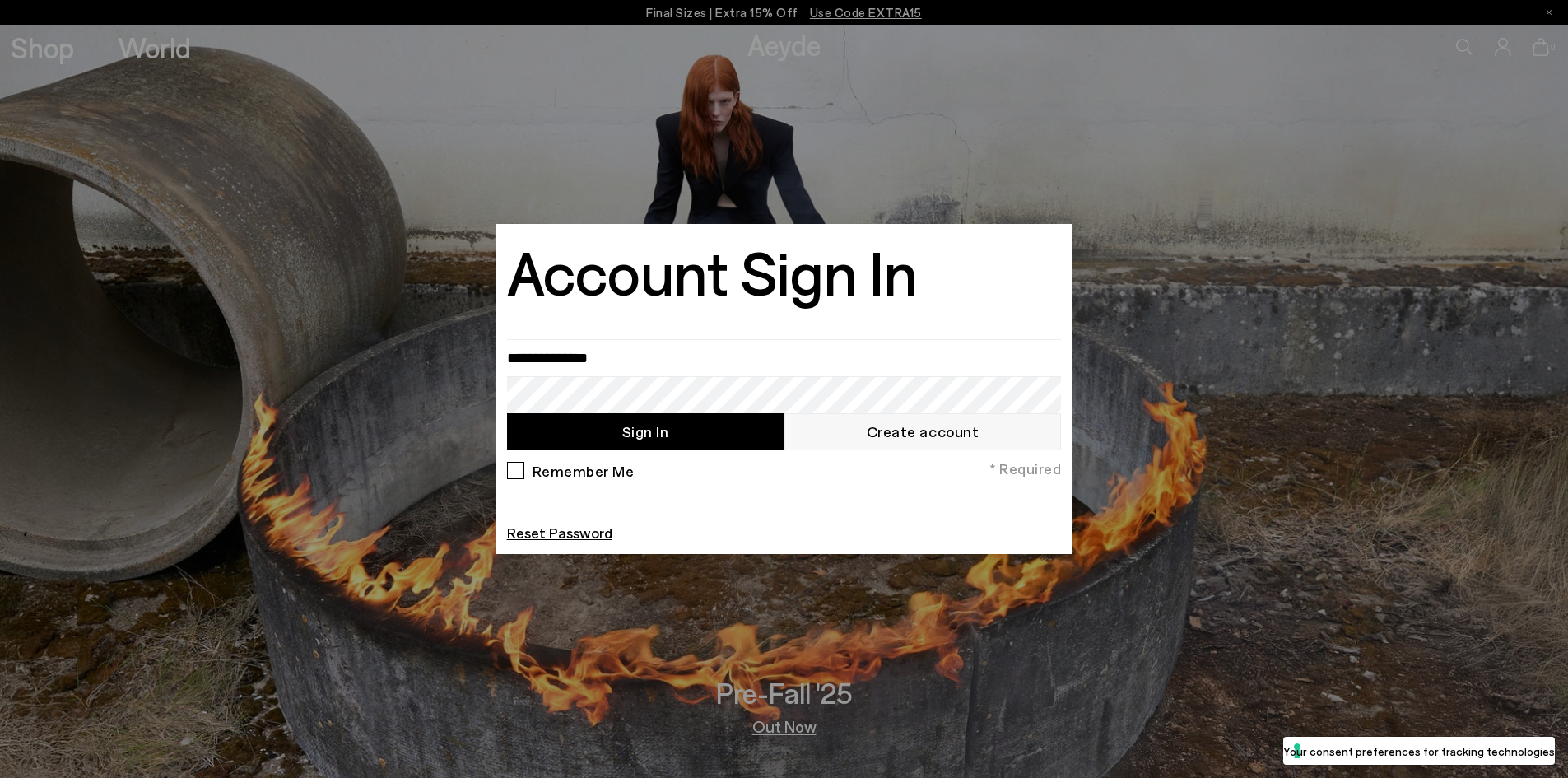
click at [215, 144] on div at bounding box center [784, 389] width 1568 height 778
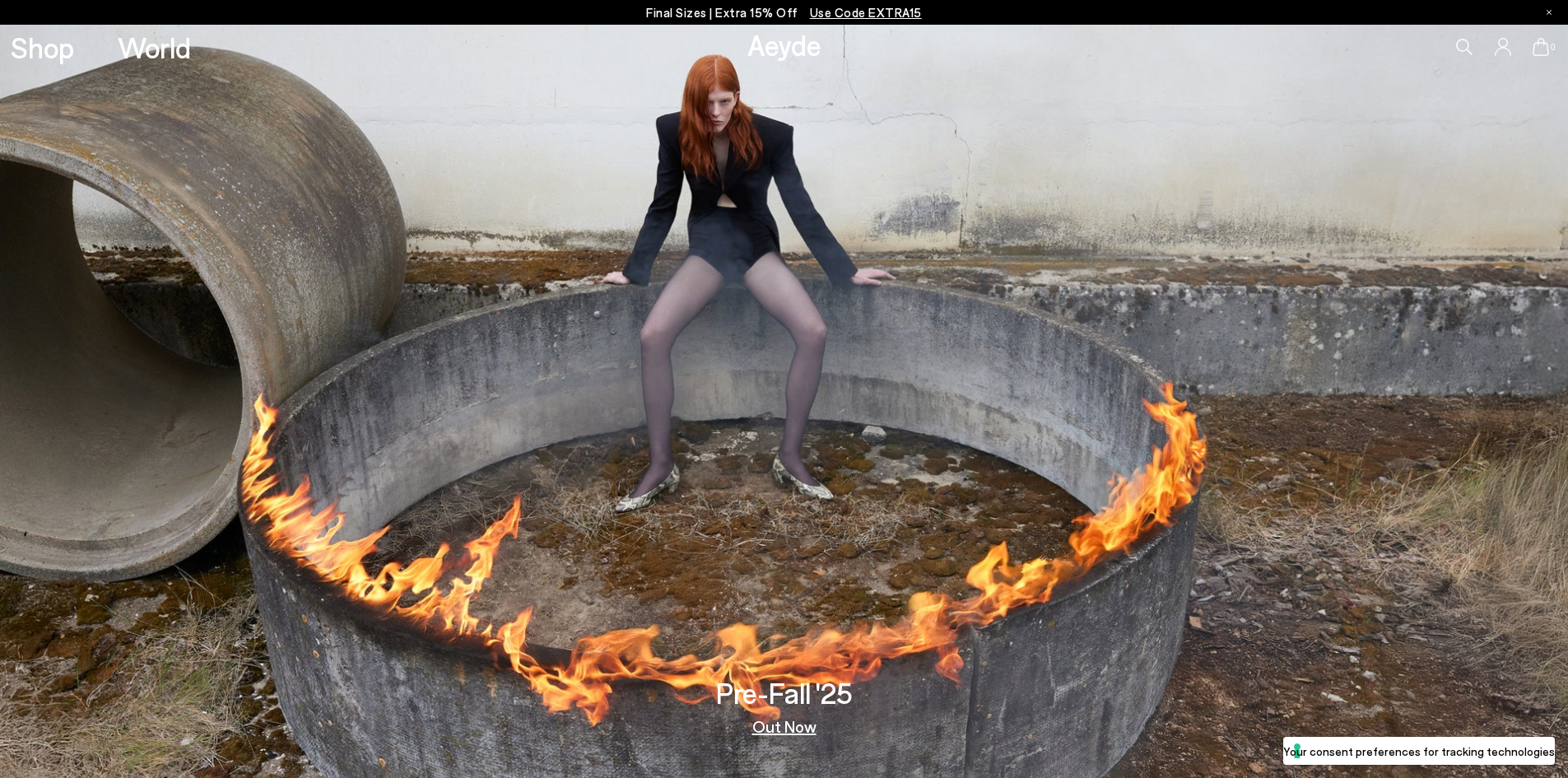
click at [970, 573] on img at bounding box center [784, 401] width 1568 height 753
